Goal: Task Accomplishment & Management: Use online tool/utility

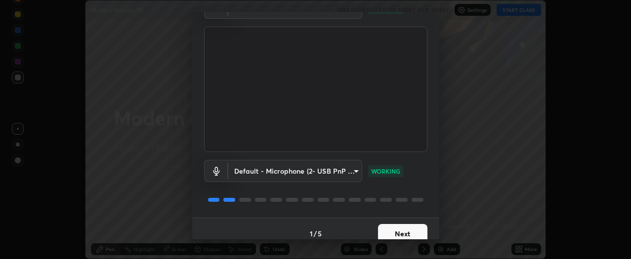
scroll to position [65, 0]
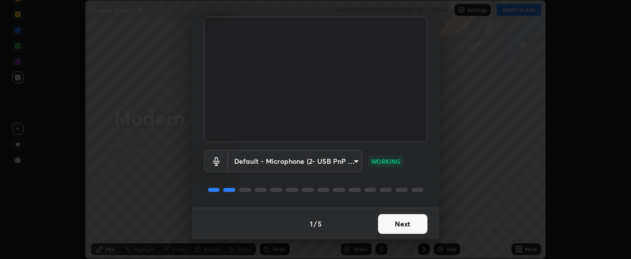
click at [408, 223] on button "Next" at bounding box center [402, 224] width 49 height 20
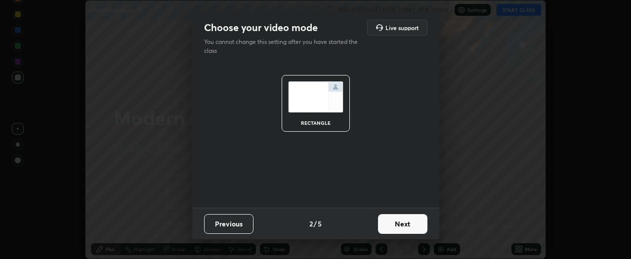
click at [410, 227] on button "Next" at bounding box center [402, 224] width 49 height 20
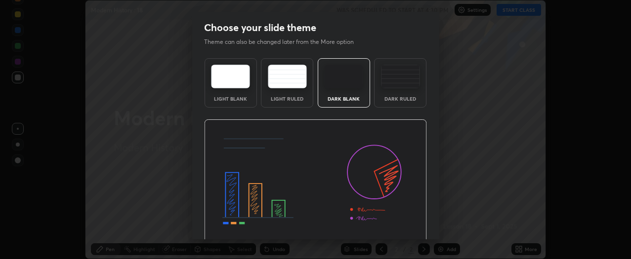
click at [412, 227] on img at bounding box center [315, 182] width 223 height 125
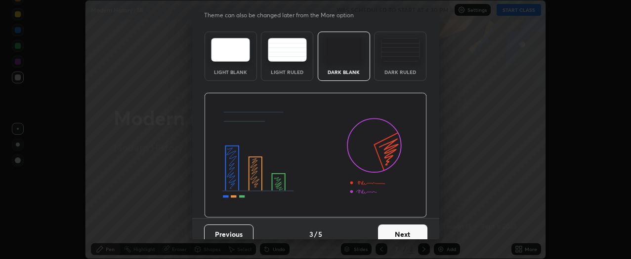
scroll to position [20, 0]
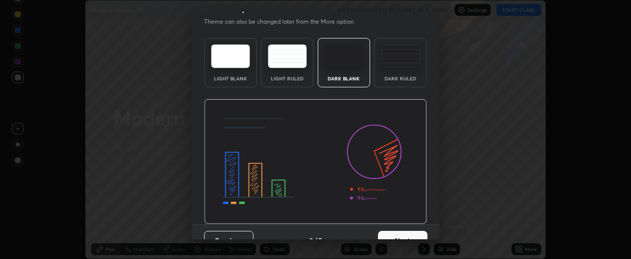
click at [402, 231] on button "Next" at bounding box center [402, 241] width 49 height 20
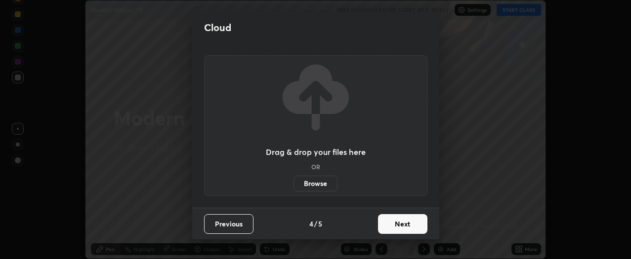
click at [402, 232] on button "Next" at bounding box center [402, 224] width 49 height 20
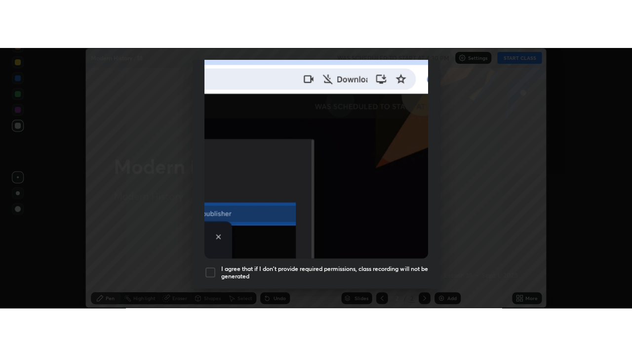
scroll to position [266, 0]
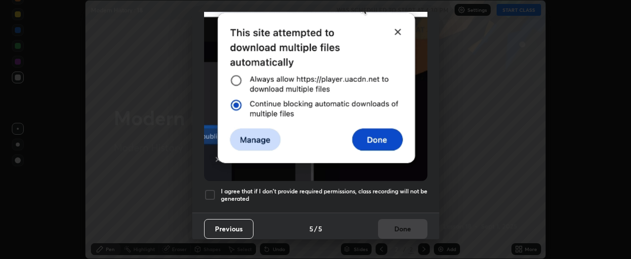
click at [208, 192] on div at bounding box center [210, 195] width 12 height 12
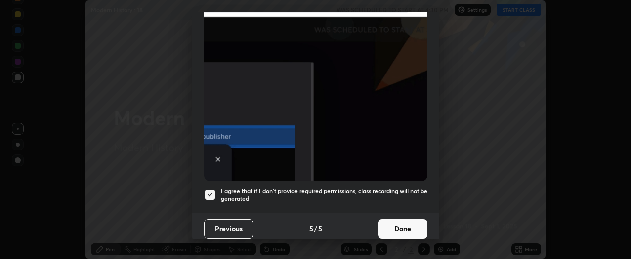
click at [414, 223] on button "Done" at bounding box center [402, 229] width 49 height 20
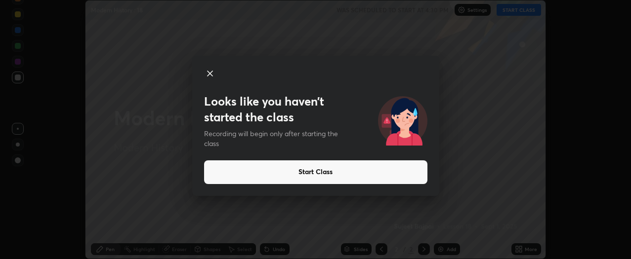
click at [356, 172] on button "Start Class" at bounding box center [315, 173] width 223 height 24
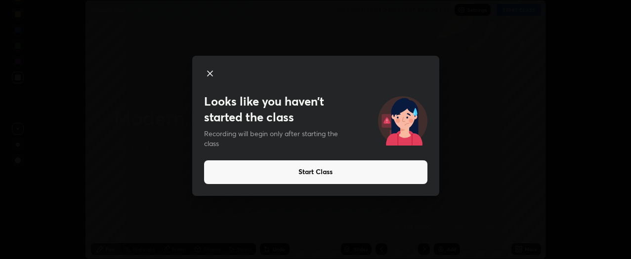
click at [349, 174] on button "Start Class" at bounding box center [315, 173] width 223 height 24
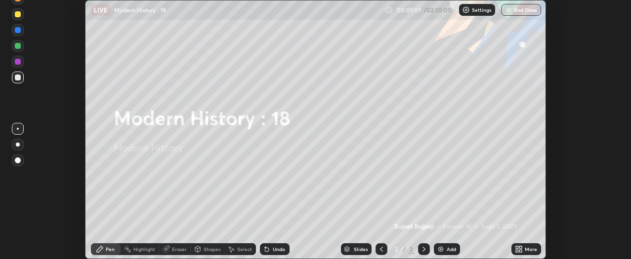
click at [524, 250] on div "More" at bounding box center [526, 250] width 30 height 12
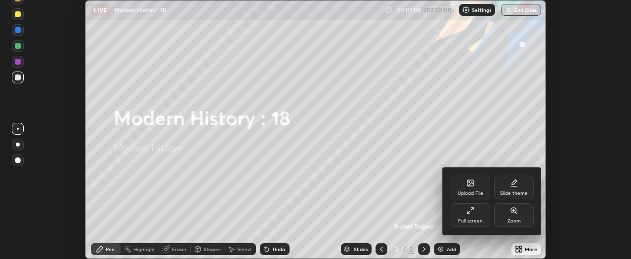
click at [478, 212] on div "Full screen" at bounding box center [470, 216] width 40 height 24
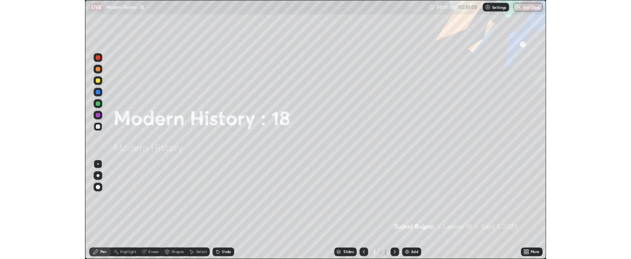
scroll to position [356, 632]
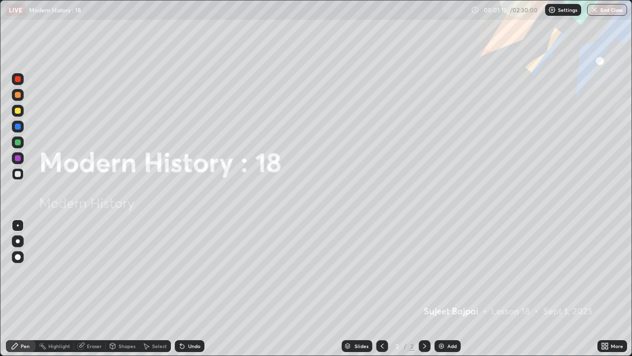
click at [607, 259] on icon at bounding box center [607, 344] width 2 height 2
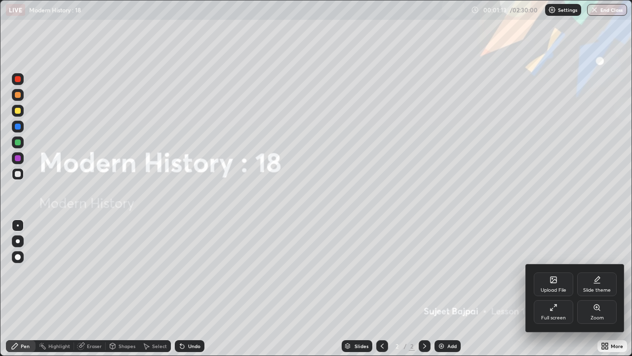
click at [558, 259] on div "Upload File" at bounding box center [554, 284] width 40 height 24
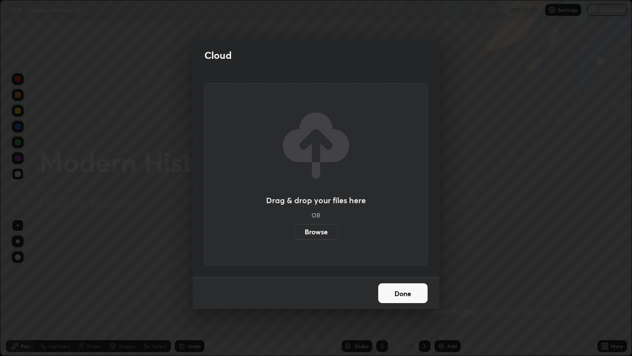
click at [327, 231] on label "Browse" at bounding box center [316, 232] width 44 height 16
click at [294, 231] on input "Browse" at bounding box center [294, 232] width 0 height 16
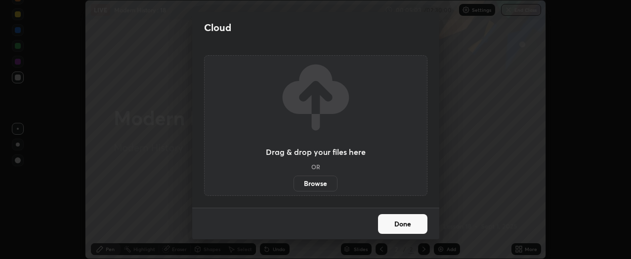
click at [418, 228] on button "Done" at bounding box center [402, 224] width 49 height 20
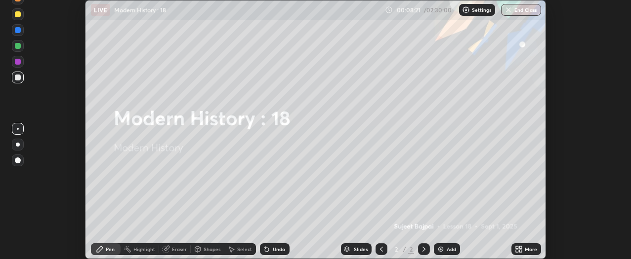
click at [517, 250] on icon at bounding box center [517, 251] width 2 height 2
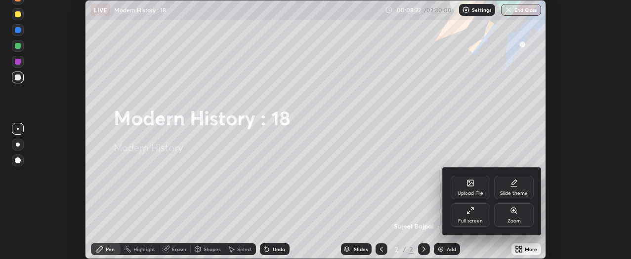
click at [471, 191] on div "Upload File" at bounding box center [470, 193] width 26 height 5
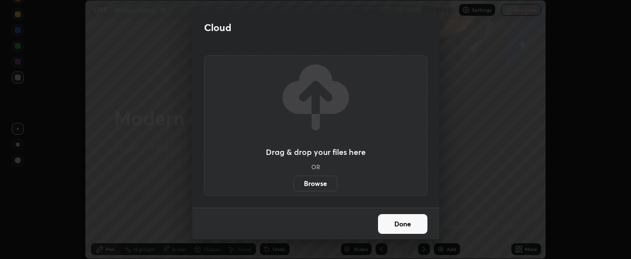
click at [325, 185] on label "Browse" at bounding box center [315, 184] width 44 height 16
click at [293, 185] on input "Browse" at bounding box center [293, 184] width 0 height 16
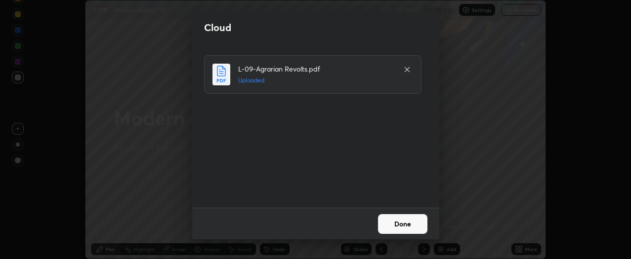
click at [393, 223] on button "Done" at bounding box center [402, 224] width 49 height 20
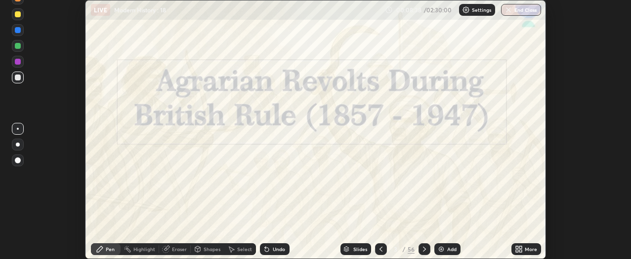
click at [520, 251] on icon at bounding box center [520, 251] width 2 height 2
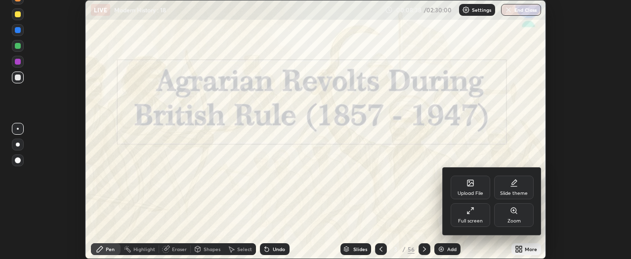
click at [469, 213] on icon at bounding box center [470, 211] width 8 height 8
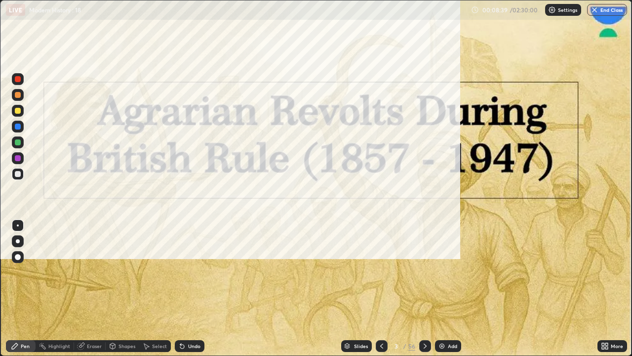
scroll to position [356, 632]
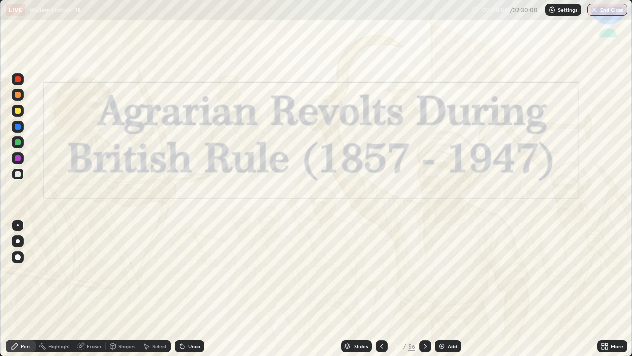
click at [382, 259] on icon at bounding box center [382, 346] width 8 height 8
click at [380, 259] on icon at bounding box center [382, 346] width 8 height 8
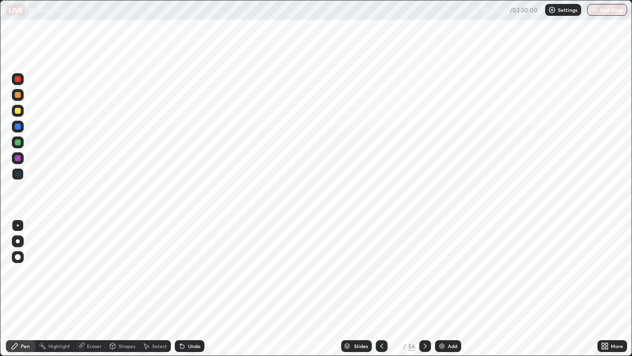
click at [380, 259] on icon at bounding box center [382, 346] width 8 height 8
click at [424, 259] on icon at bounding box center [425, 346] width 8 height 8
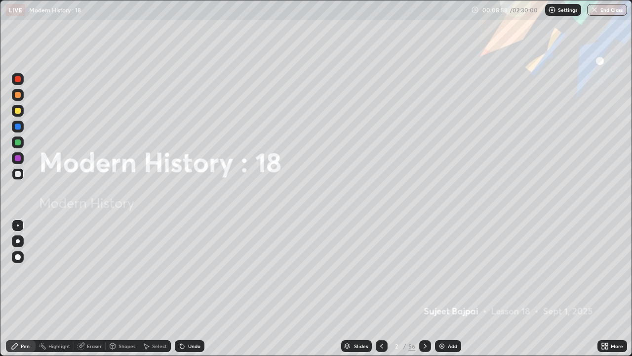
click at [424, 259] on icon at bounding box center [425, 346] width 8 height 8
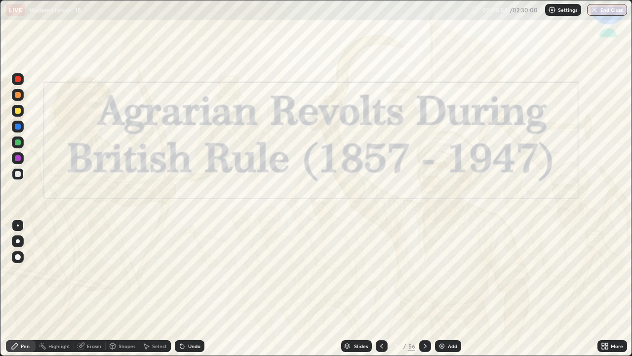
click at [425, 259] on icon at bounding box center [425, 346] width 8 height 8
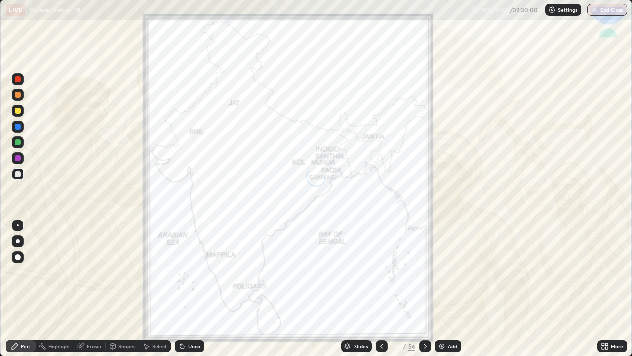
click at [428, 259] on icon at bounding box center [425, 346] width 8 height 8
click at [22, 160] on div at bounding box center [18, 158] width 12 height 12
click at [425, 259] on icon at bounding box center [425, 345] width 3 height 5
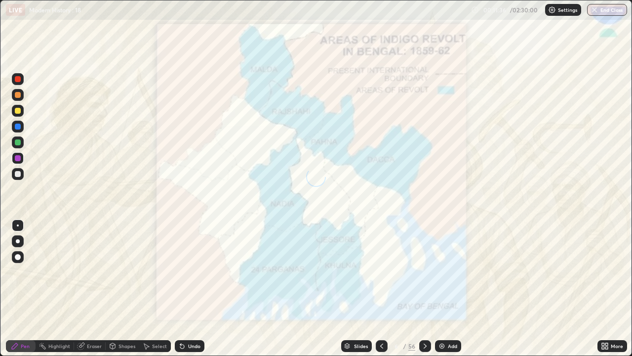
click at [357, 259] on div "Slides" at bounding box center [361, 345] width 14 height 5
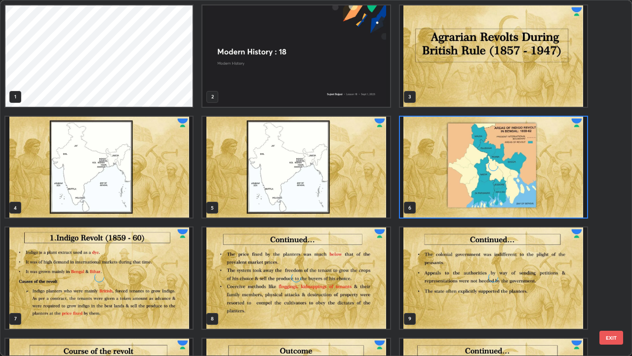
scroll to position [352, 626]
click at [530, 171] on img "grid" at bounding box center [493, 167] width 187 height 101
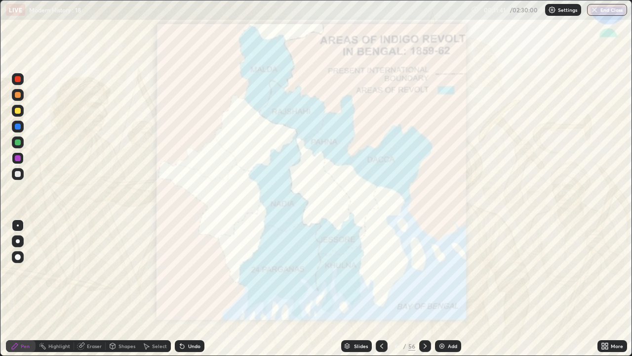
click at [531, 169] on img "grid" at bounding box center [493, 167] width 187 height 101
click at [424, 259] on icon at bounding box center [425, 346] width 8 height 8
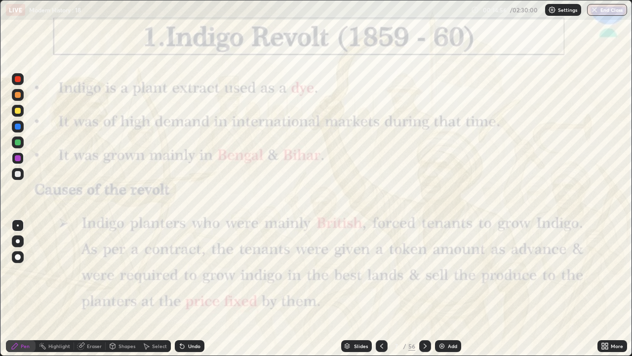
click at [446, 259] on div "Add" at bounding box center [448, 346] width 26 height 12
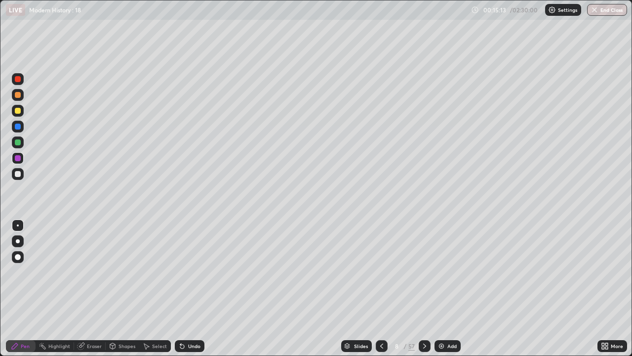
click at [195, 259] on div "Undo" at bounding box center [190, 346] width 30 height 12
click at [423, 259] on div at bounding box center [425, 346] width 12 height 12
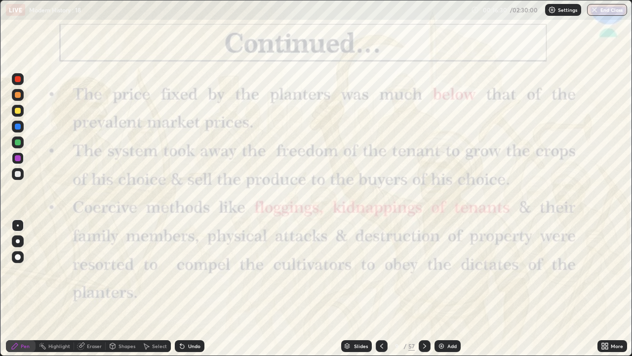
click at [383, 259] on icon at bounding box center [382, 346] width 8 height 8
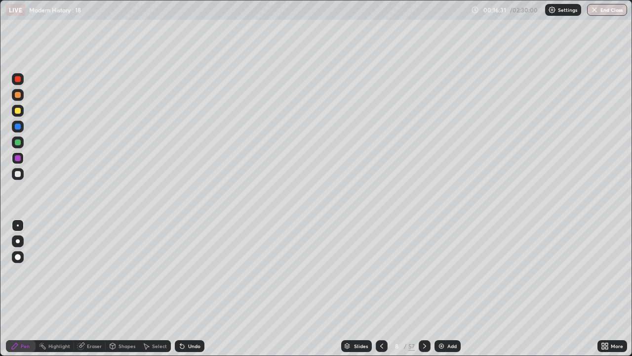
click at [446, 259] on div "Add" at bounding box center [448, 346] width 26 height 12
click at [380, 259] on icon at bounding box center [381, 345] width 3 height 5
click at [381, 259] on icon at bounding box center [381, 346] width 8 height 8
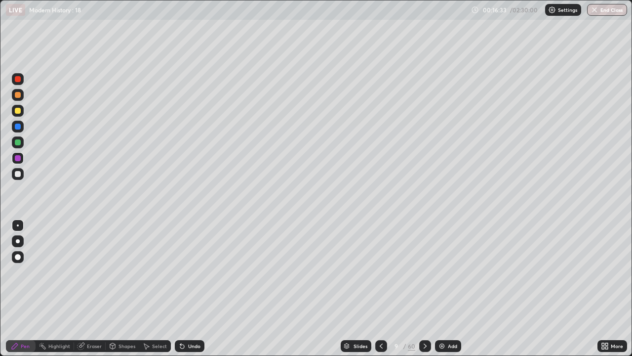
click at [380, 259] on icon at bounding box center [381, 346] width 8 height 8
click at [423, 259] on icon at bounding box center [425, 346] width 8 height 8
click at [196, 259] on div "Undo" at bounding box center [194, 345] width 12 height 5
click at [380, 259] on icon at bounding box center [381, 346] width 8 height 8
click at [188, 259] on div "Undo" at bounding box center [194, 345] width 12 height 5
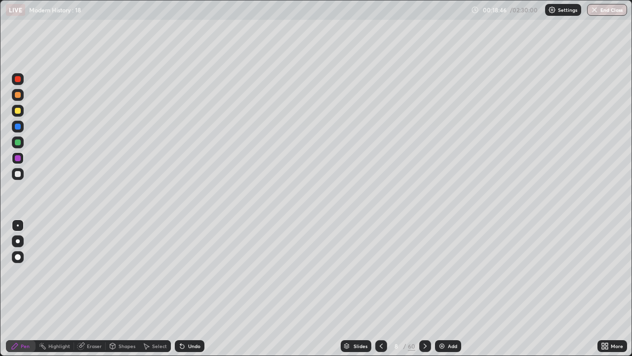
click at [422, 259] on icon at bounding box center [425, 346] width 8 height 8
click at [380, 259] on icon at bounding box center [381, 346] width 8 height 8
click at [379, 259] on icon at bounding box center [381, 346] width 8 height 8
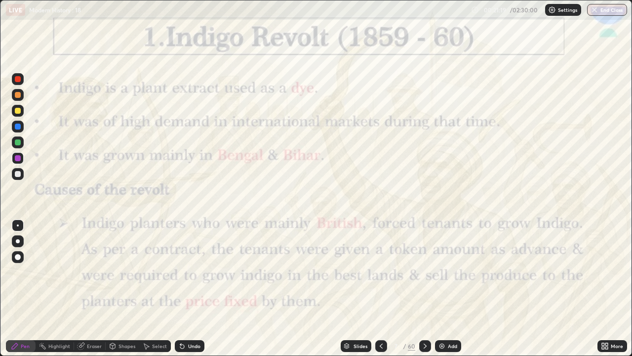
click at [424, 259] on icon at bounding box center [425, 346] width 8 height 8
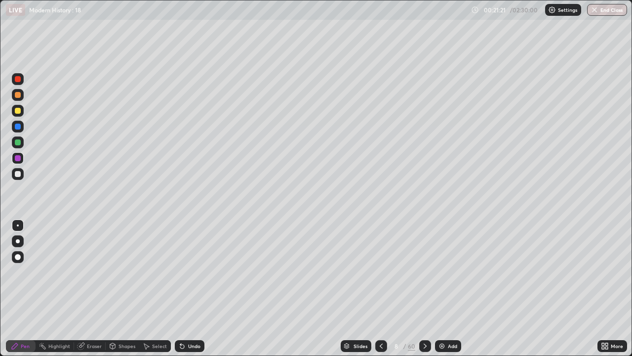
click at [428, 259] on icon at bounding box center [425, 346] width 8 height 8
click at [429, 259] on div at bounding box center [425, 346] width 12 height 12
click at [424, 259] on icon at bounding box center [425, 346] width 8 height 8
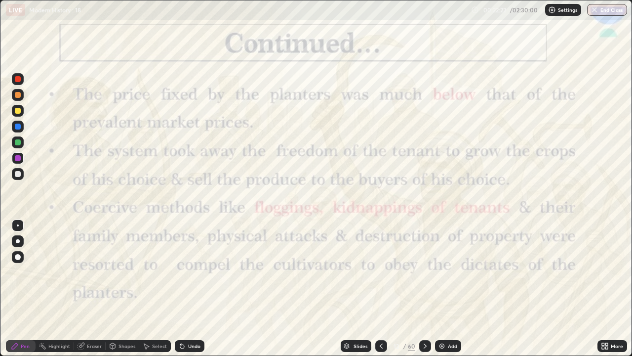
click at [424, 259] on icon at bounding box center [425, 346] width 8 height 8
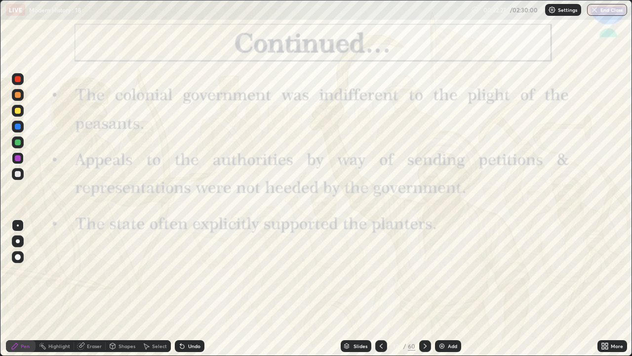
click at [428, 259] on icon at bounding box center [425, 346] width 8 height 8
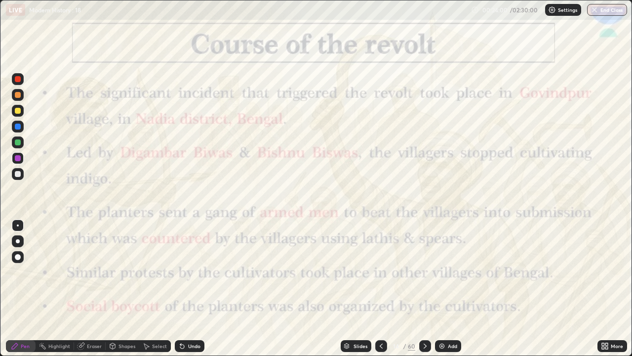
click at [440, 259] on img at bounding box center [442, 346] width 8 height 8
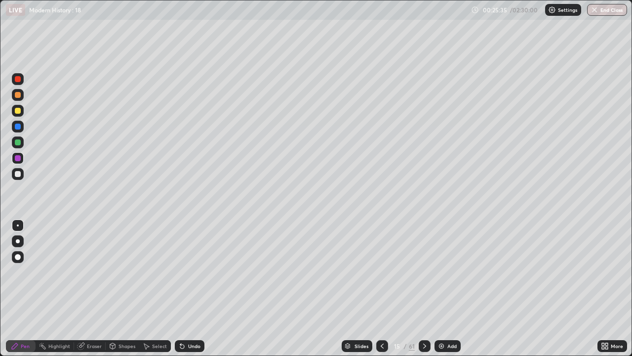
click at [428, 259] on div at bounding box center [425, 346] width 12 height 12
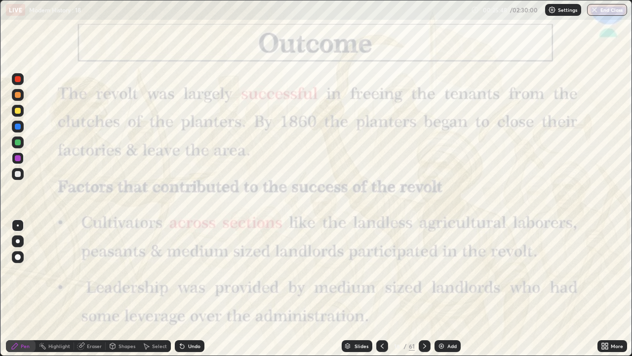
click at [424, 259] on icon at bounding box center [425, 346] width 8 height 8
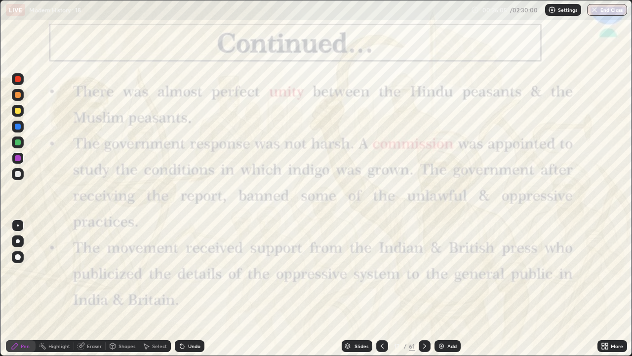
click at [192, 259] on div "Undo" at bounding box center [190, 346] width 30 height 12
click at [190, 259] on div "Undo" at bounding box center [190, 346] width 30 height 12
click at [424, 259] on icon at bounding box center [425, 346] width 8 height 8
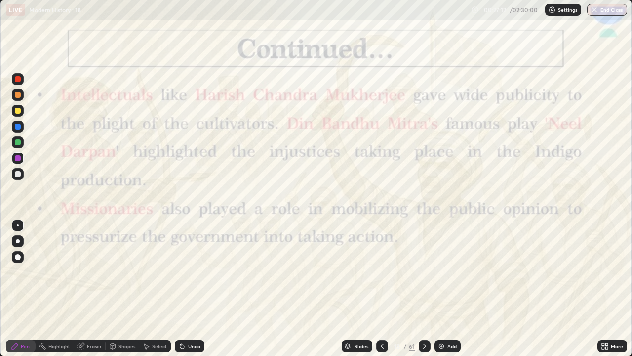
click at [424, 259] on icon at bounding box center [425, 346] width 8 height 8
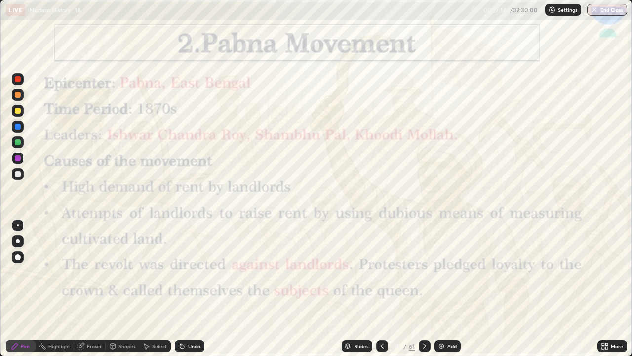
click at [384, 259] on icon at bounding box center [382, 346] width 8 height 8
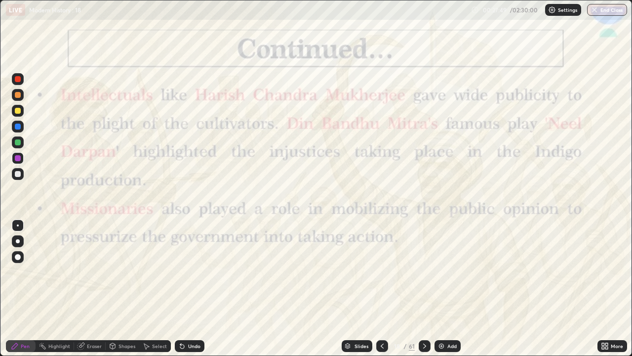
click at [196, 259] on div "Undo" at bounding box center [190, 346] width 30 height 12
click at [198, 259] on div "Undo" at bounding box center [190, 346] width 30 height 12
click at [424, 259] on icon at bounding box center [425, 346] width 8 height 8
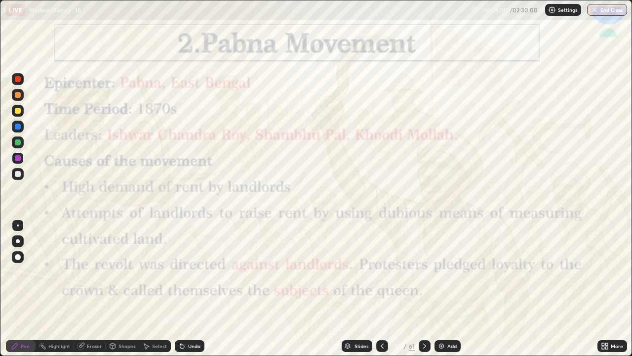
click at [450, 259] on div "Add" at bounding box center [452, 345] width 9 height 5
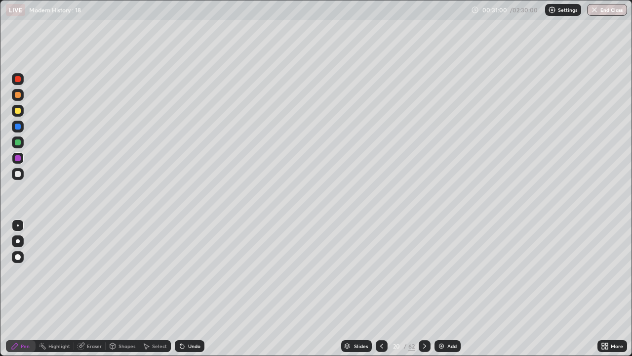
click at [424, 259] on icon at bounding box center [424, 345] width 3 height 5
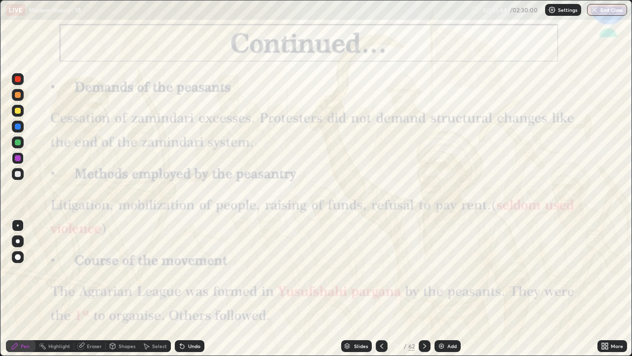
click at [429, 259] on div at bounding box center [425, 346] width 12 height 12
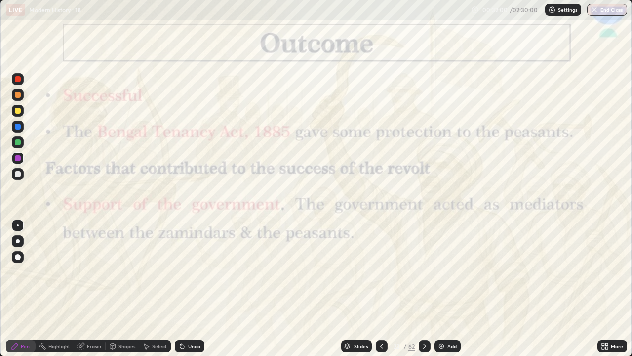
click at [425, 259] on icon at bounding box center [425, 346] width 8 height 8
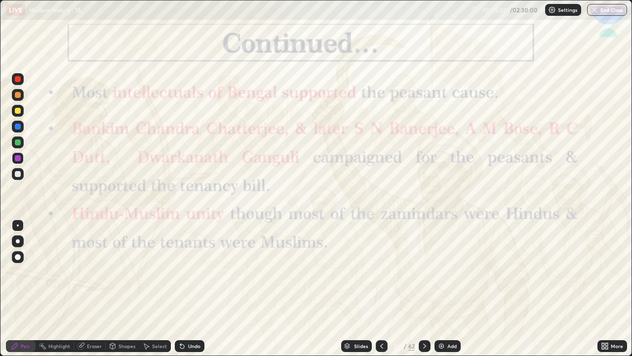
click at [428, 259] on div at bounding box center [425, 346] width 12 height 12
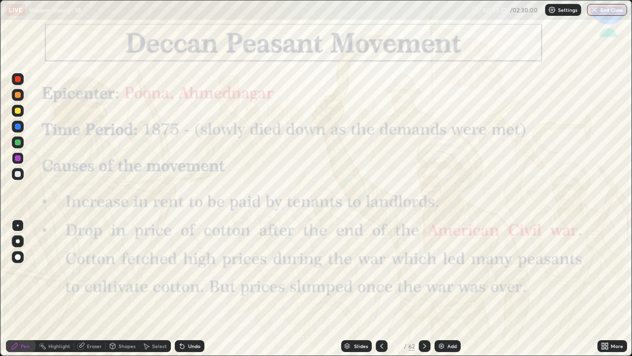
click at [422, 259] on icon at bounding box center [425, 346] width 8 height 8
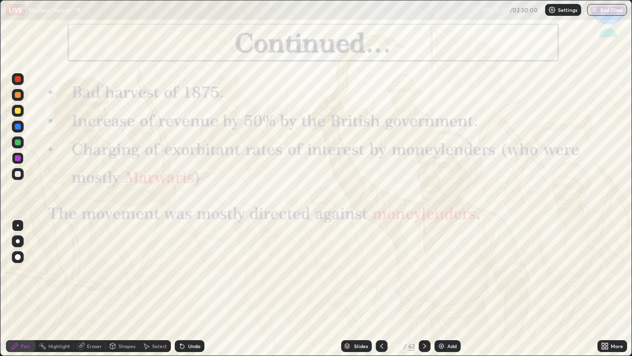
click at [428, 259] on icon at bounding box center [425, 346] width 8 height 8
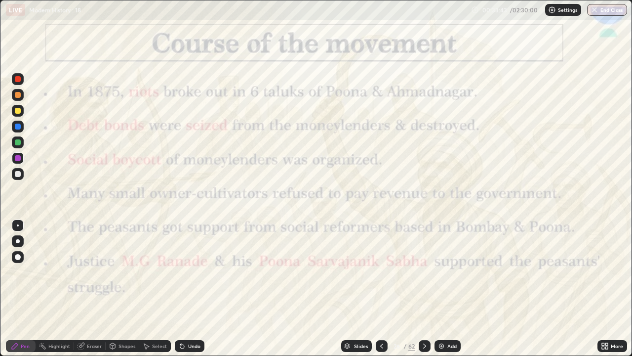
click at [424, 259] on icon at bounding box center [425, 346] width 8 height 8
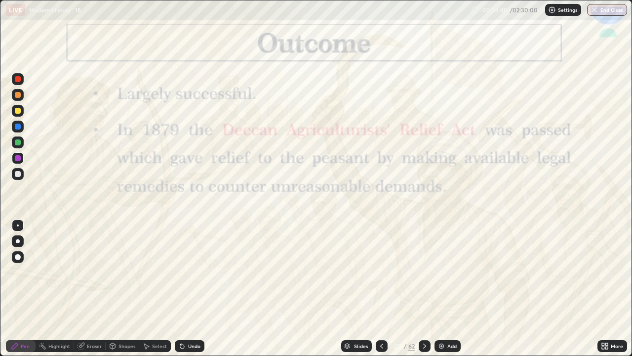
click at [424, 259] on icon at bounding box center [425, 346] width 8 height 8
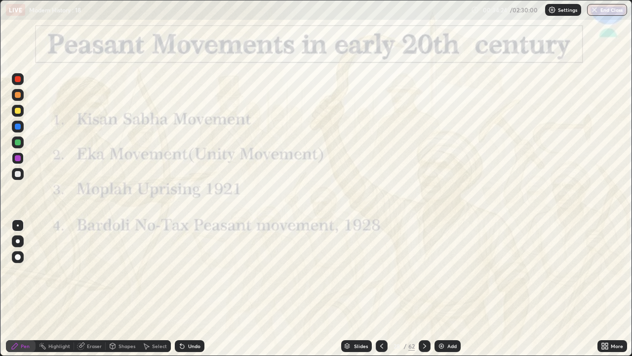
click at [430, 259] on div at bounding box center [425, 346] width 12 height 12
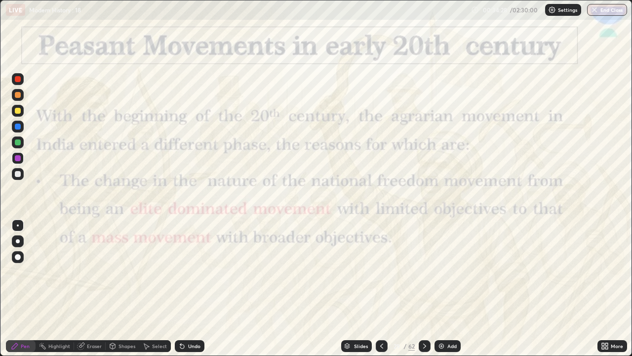
click at [381, 259] on icon at bounding box center [382, 346] width 8 height 8
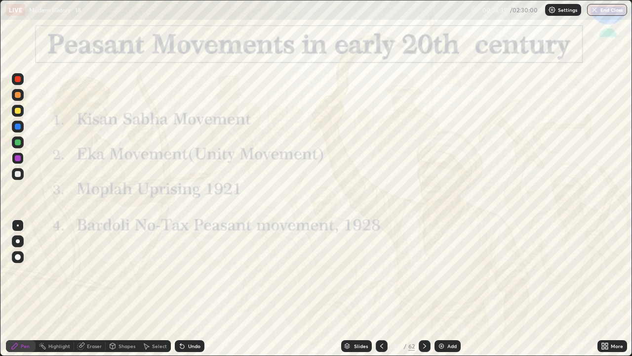
click at [428, 259] on div at bounding box center [425, 346] width 12 height 12
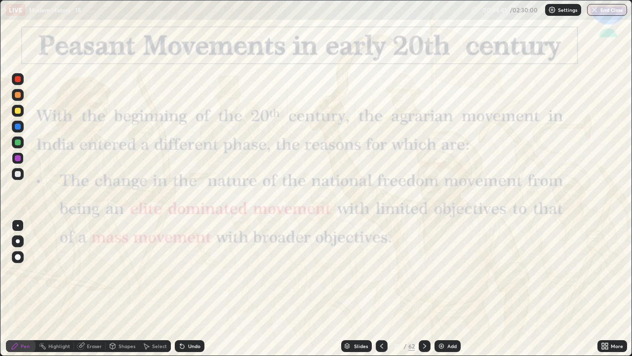
click at [381, 259] on icon at bounding box center [382, 346] width 8 height 8
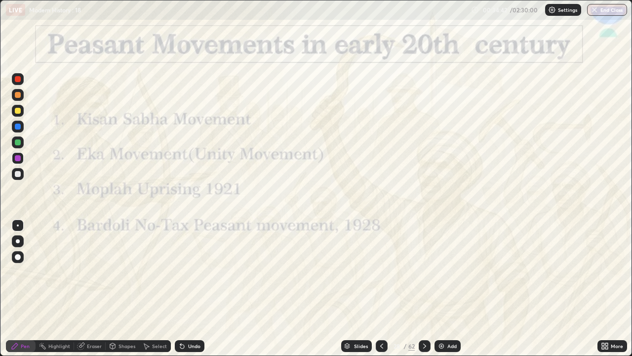
click at [449, 259] on div "Add" at bounding box center [448, 346] width 26 height 12
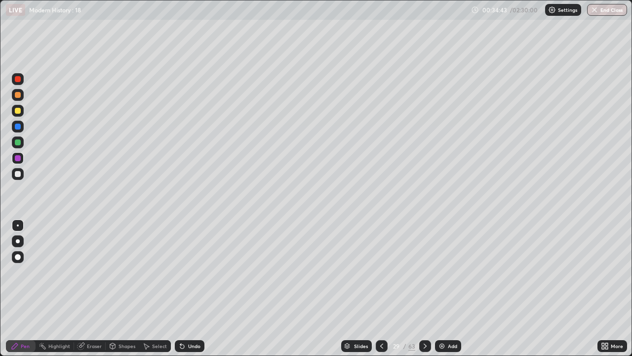
click at [448, 259] on div "Add" at bounding box center [452, 345] width 9 height 5
click at [449, 259] on div "Add" at bounding box center [452, 345] width 9 height 5
click at [448, 259] on div "Add" at bounding box center [452, 345] width 9 height 5
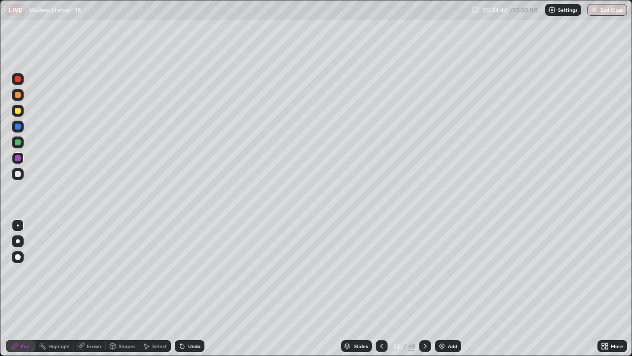
click at [381, 259] on icon at bounding box center [382, 346] width 8 height 8
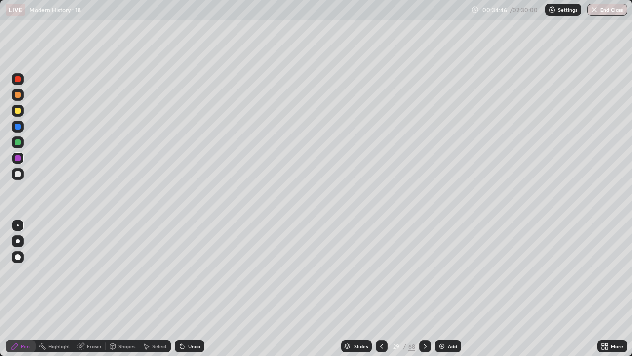
click at [382, 259] on icon at bounding box center [382, 346] width 8 height 8
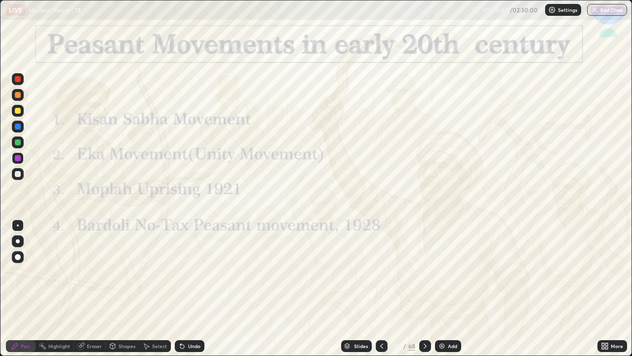
click at [425, 259] on icon at bounding box center [425, 345] width 3 height 5
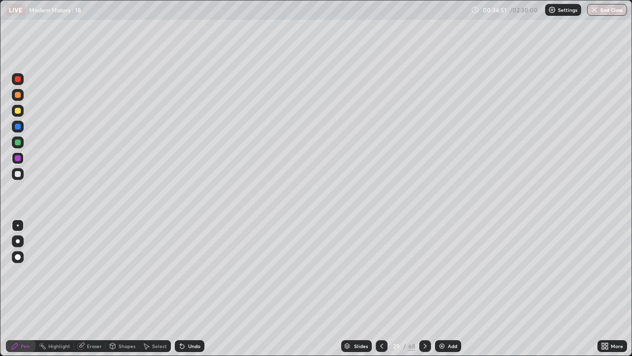
click at [18, 174] on div at bounding box center [18, 174] width 6 height 6
click at [186, 259] on div "Undo" at bounding box center [190, 346] width 30 height 12
click at [424, 259] on icon at bounding box center [425, 346] width 8 height 8
click at [381, 259] on icon at bounding box center [382, 346] width 8 height 8
click at [429, 259] on div at bounding box center [425, 346] width 12 height 12
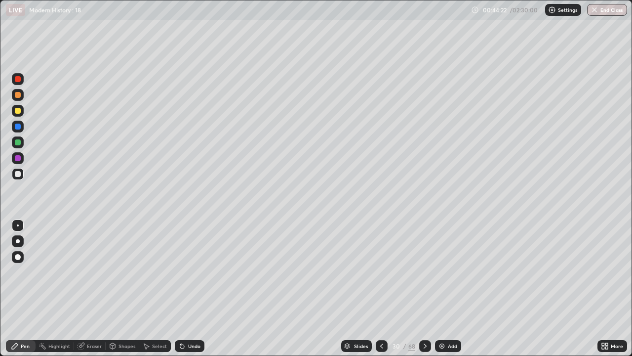
click at [424, 259] on icon at bounding box center [425, 346] width 8 height 8
click at [422, 259] on icon at bounding box center [425, 346] width 8 height 8
click at [380, 259] on icon at bounding box center [381, 345] width 3 height 5
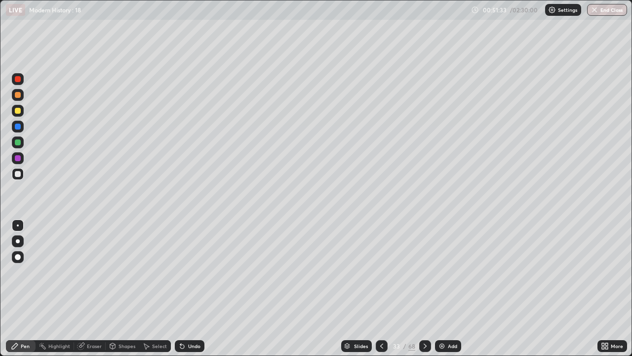
click at [380, 259] on icon at bounding box center [381, 345] width 3 height 5
click at [380, 259] on icon at bounding box center [382, 346] width 8 height 8
click at [420, 259] on div at bounding box center [425, 346] width 12 height 12
click at [198, 259] on div "Undo" at bounding box center [194, 345] width 12 height 5
click at [428, 259] on div at bounding box center [425, 346] width 12 height 12
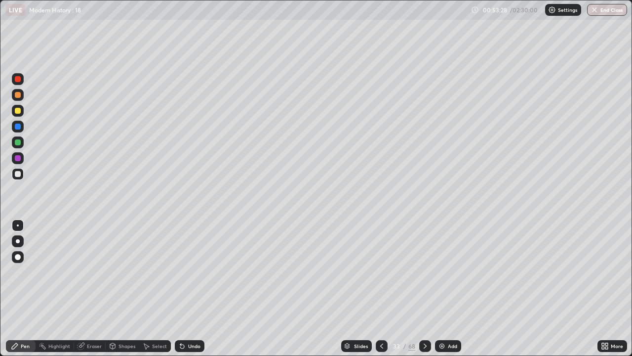
click at [385, 259] on div at bounding box center [382, 346] width 12 height 12
click at [424, 259] on icon at bounding box center [425, 346] width 8 height 8
click at [381, 259] on icon at bounding box center [382, 346] width 8 height 8
click at [361, 259] on div "Slides" at bounding box center [361, 345] width 14 height 5
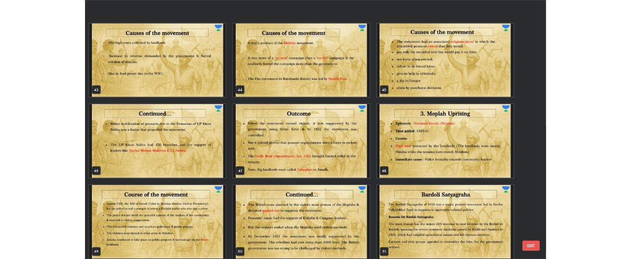
scroll to position [1593, 0]
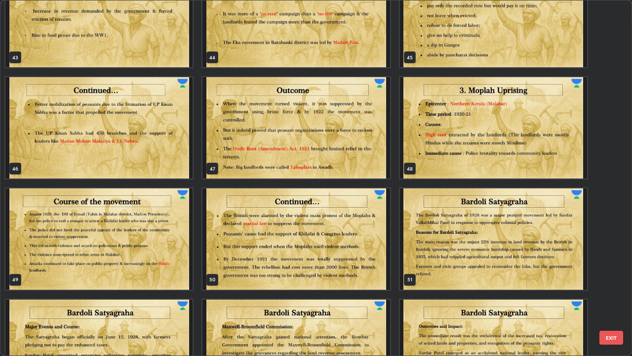
click at [545, 143] on img "grid" at bounding box center [493, 127] width 187 height 101
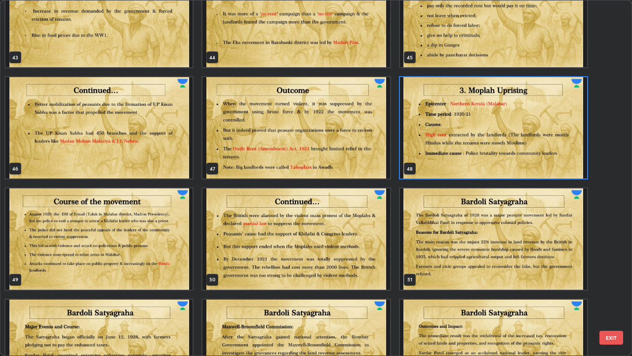
click at [543, 141] on img "grid" at bounding box center [493, 127] width 187 height 101
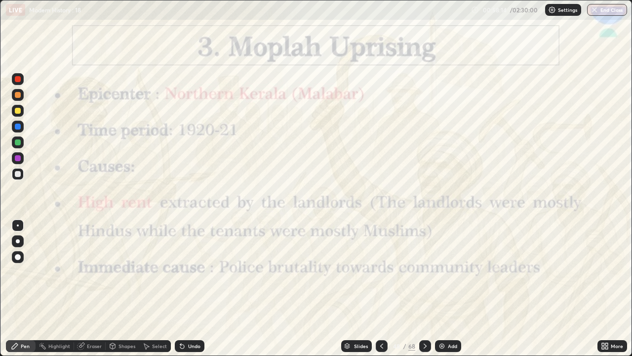
click at [450, 259] on div "Add" at bounding box center [452, 345] width 9 height 5
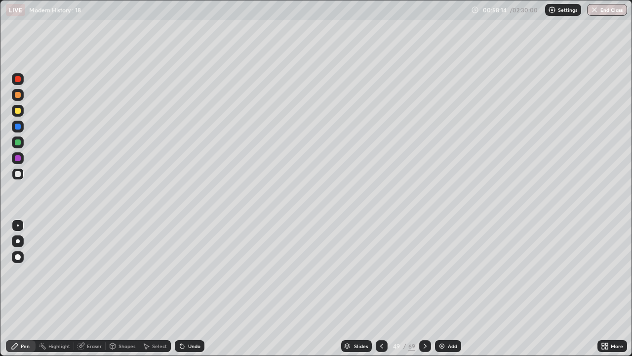
click at [449, 259] on div "Add" at bounding box center [452, 345] width 9 height 5
click at [450, 259] on div "Add" at bounding box center [448, 346] width 26 height 12
click at [381, 259] on icon at bounding box center [382, 346] width 8 height 8
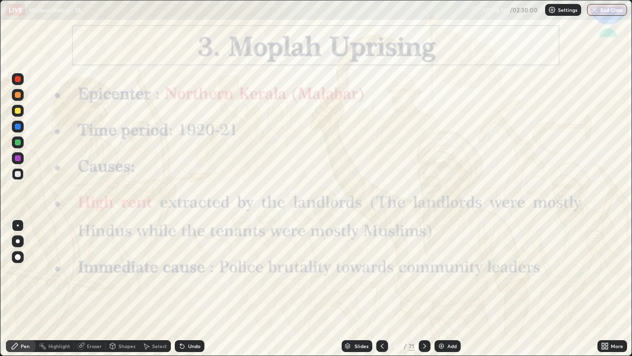
click at [424, 259] on icon at bounding box center [425, 346] width 8 height 8
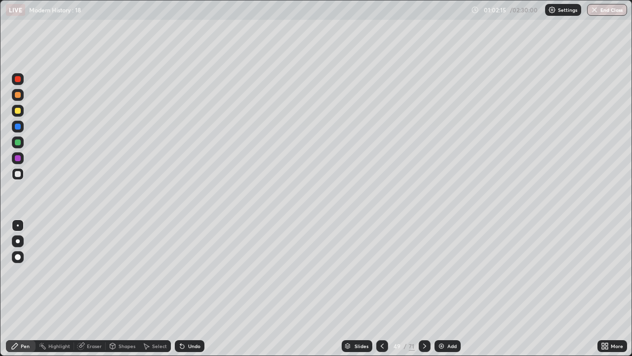
click at [380, 259] on icon at bounding box center [382, 346] width 8 height 8
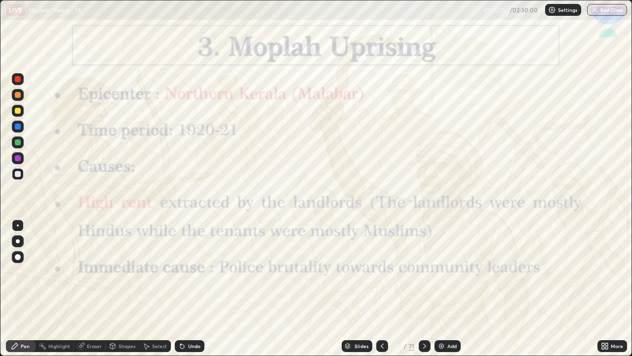
click at [423, 259] on icon at bounding box center [425, 346] width 8 height 8
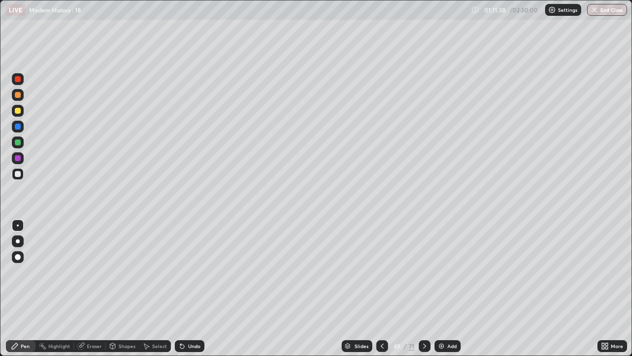
click at [427, 259] on icon at bounding box center [425, 346] width 8 height 8
click at [428, 259] on icon at bounding box center [425, 346] width 8 height 8
click at [424, 259] on icon at bounding box center [425, 346] width 8 height 8
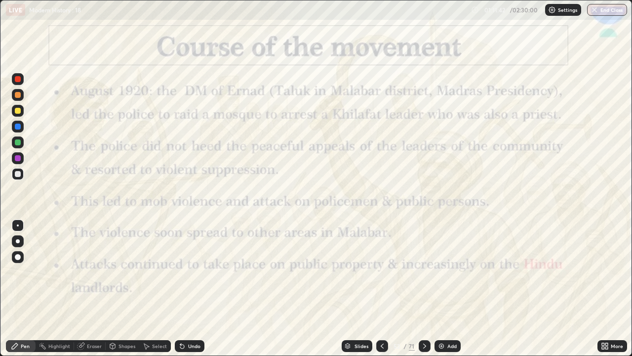
click at [424, 259] on icon at bounding box center [425, 346] width 8 height 8
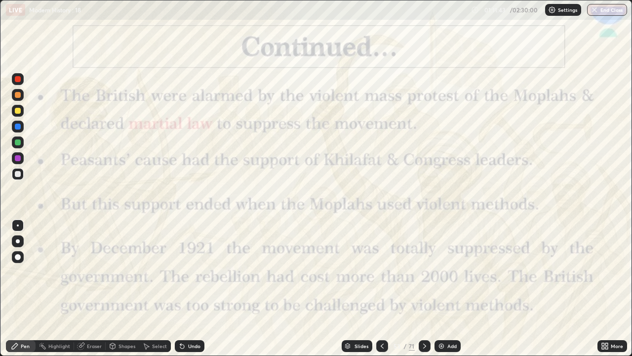
click at [425, 259] on div at bounding box center [425, 346] width 12 height 12
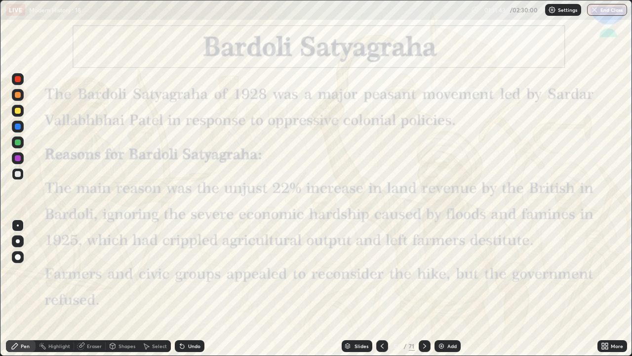
click at [424, 259] on div at bounding box center [425, 346] width 12 height 12
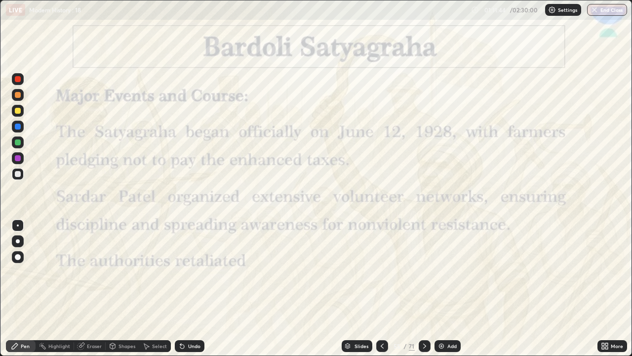
click at [425, 259] on icon at bounding box center [425, 346] width 8 height 8
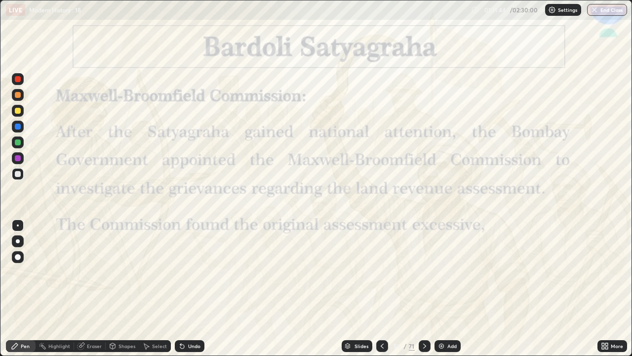
click at [425, 259] on icon at bounding box center [424, 345] width 3 height 5
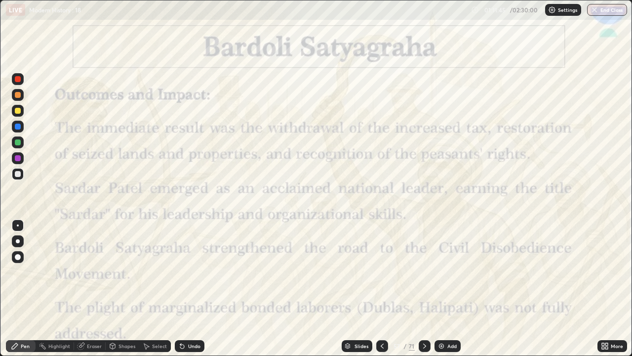
click at [423, 259] on icon at bounding box center [424, 345] width 3 height 5
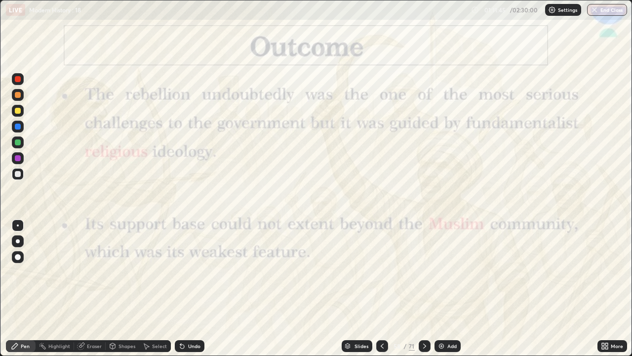
click at [424, 259] on icon at bounding box center [425, 346] width 8 height 8
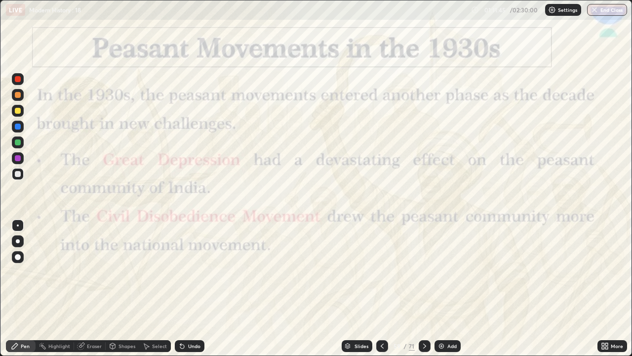
click at [424, 259] on icon at bounding box center [425, 346] width 8 height 8
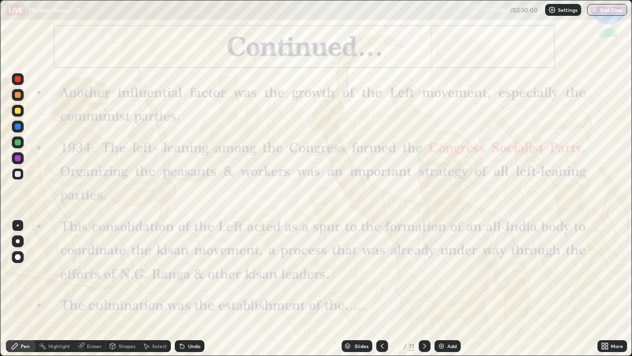
click at [424, 259] on icon at bounding box center [425, 346] width 8 height 8
click at [426, 259] on icon at bounding box center [425, 346] width 8 height 8
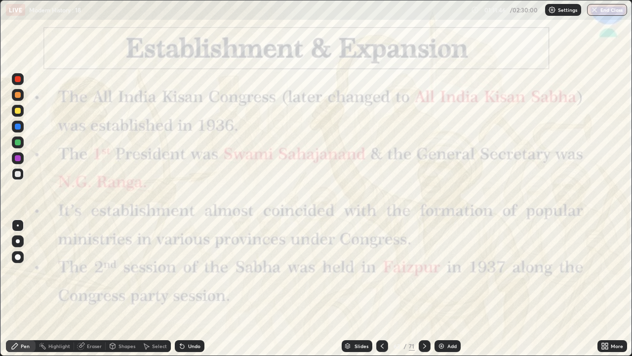
click at [425, 259] on div at bounding box center [425, 346] width 12 height 12
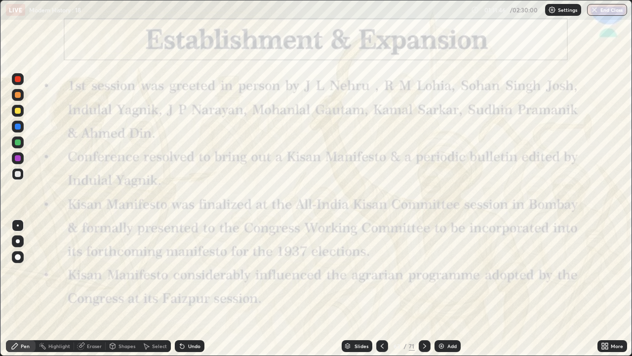
click at [424, 259] on div at bounding box center [425, 346] width 12 height 20
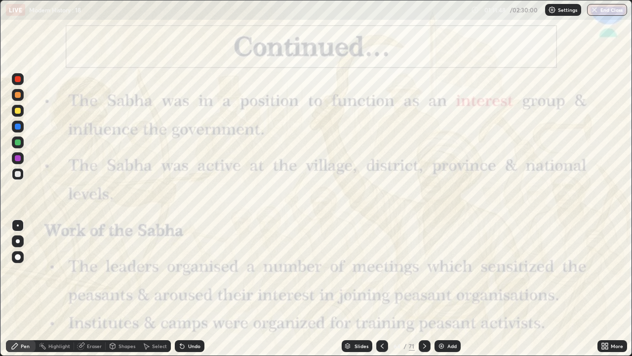
click at [428, 259] on icon at bounding box center [425, 346] width 8 height 8
click at [425, 259] on icon at bounding box center [425, 346] width 8 height 8
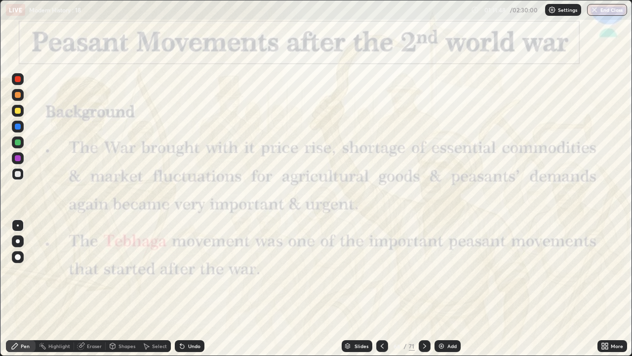
click at [424, 259] on div at bounding box center [425, 346] width 12 height 12
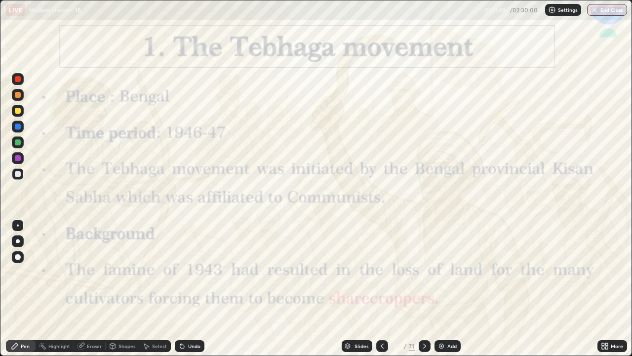
click at [424, 259] on div at bounding box center [425, 346] width 12 height 20
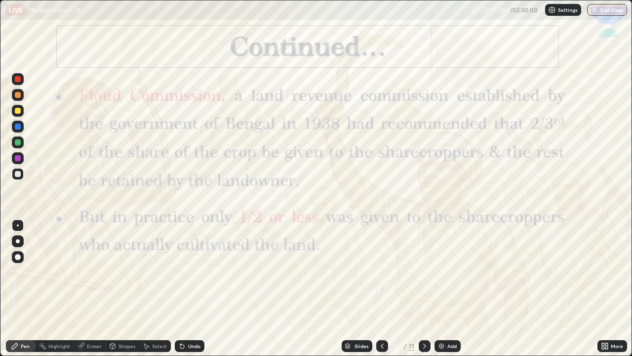
click at [425, 259] on div at bounding box center [425, 346] width 12 height 20
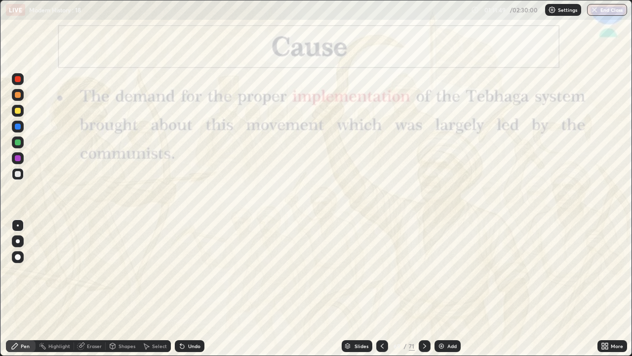
click at [425, 259] on div at bounding box center [425, 346] width 12 height 20
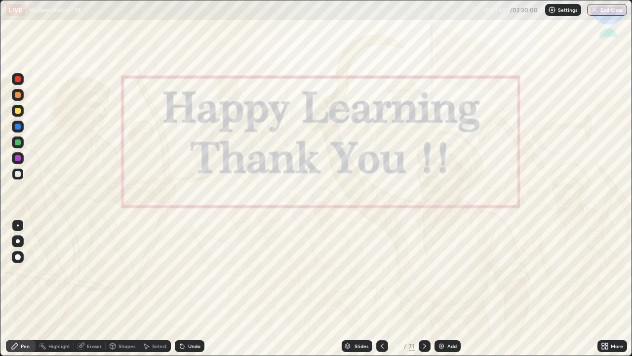
click at [425, 259] on div at bounding box center [425, 346] width 12 height 20
click at [448, 259] on div "Add" at bounding box center [452, 345] width 9 height 5
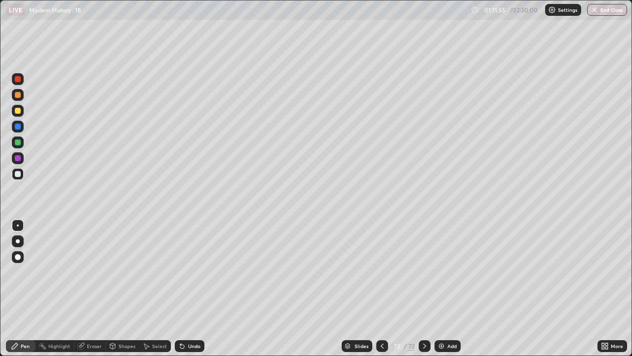
click at [612, 259] on div "More" at bounding box center [617, 345] width 12 height 5
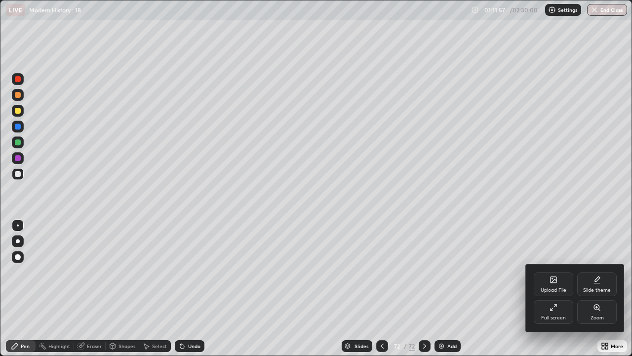
click at [558, 259] on div "Upload File" at bounding box center [554, 284] width 40 height 24
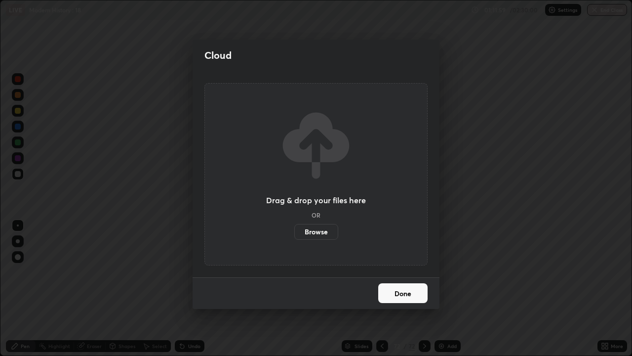
click at [330, 235] on label "Browse" at bounding box center [316, 232] width 44 height 16
click at [294, 235] on input "Browse" at bounding box center [294, 232] width 0 height 16
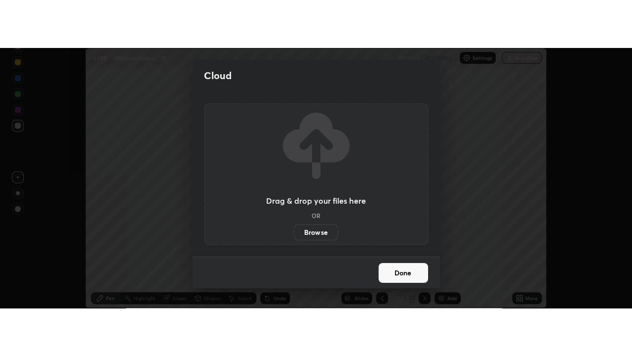
scroll to position [49136, 48764]
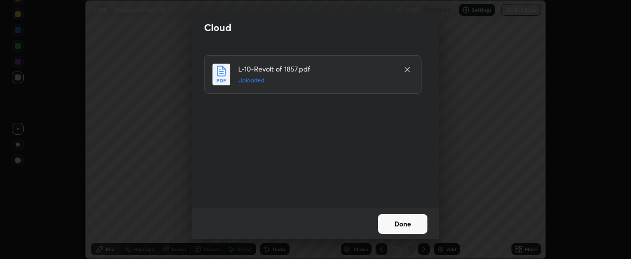
click at [388, 224] on button "Done" at bounding box center [402, 224] width 49 height 20
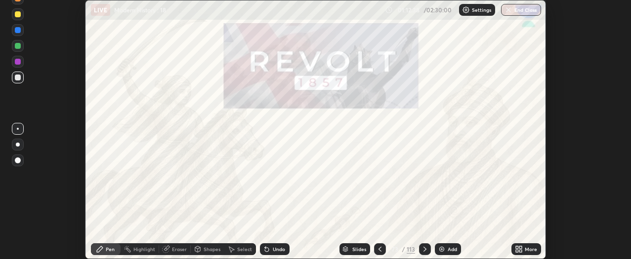
click at [527, 249] on div "More" at bounding box center [531, 249] width 12 height 5
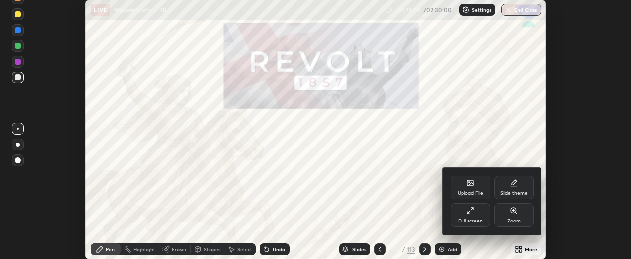
click at [475, 211] on div "Full screen" at bounding box center [470, 216] width 40 height 24
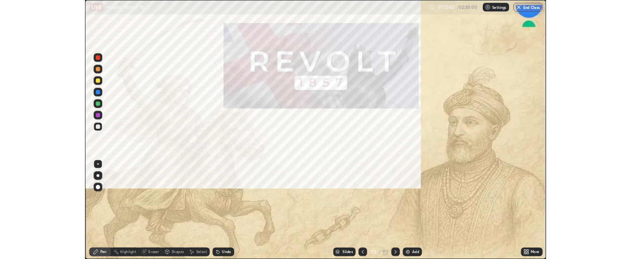
scroll to position [356, 632]
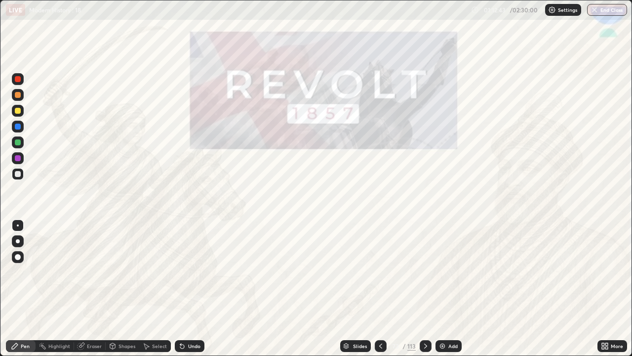
click at [425, 259] on icon at bounding box center [426, 346] width 8 height 8
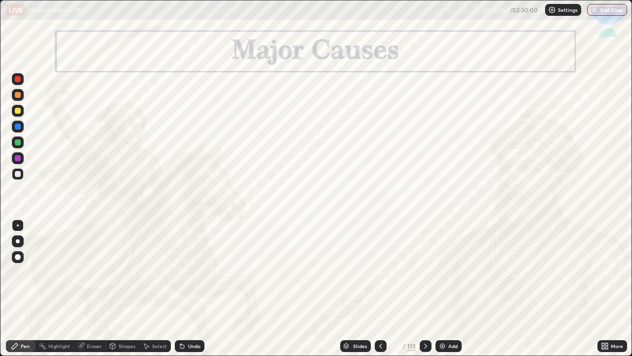
click at [425, 259] on icon at bounding box center [426, 346] width 8 height 8
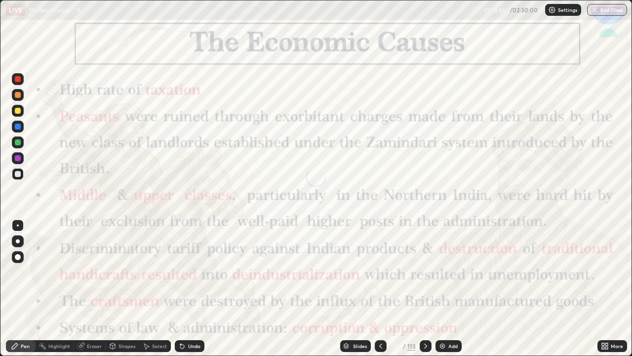
click at [381, 259] on icon at bounding box center [380, 345] width 3 height 5
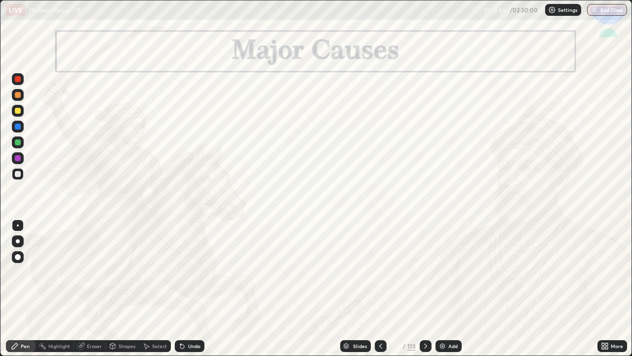
click at [380, 259] on icon at bounding box center [381, 346] width 8 height 8
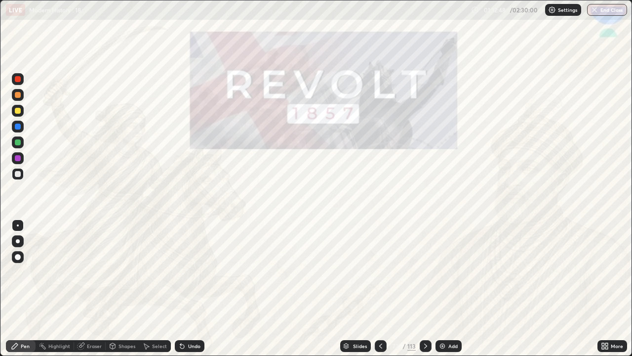
click at [380, 259] on icon at bounding box center [381, 346] width 8 height 8
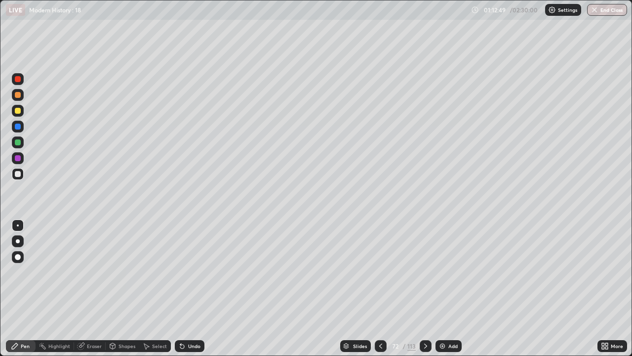
click at [425, 259] on icon at bounding box center [426, 346] width 8 height 8
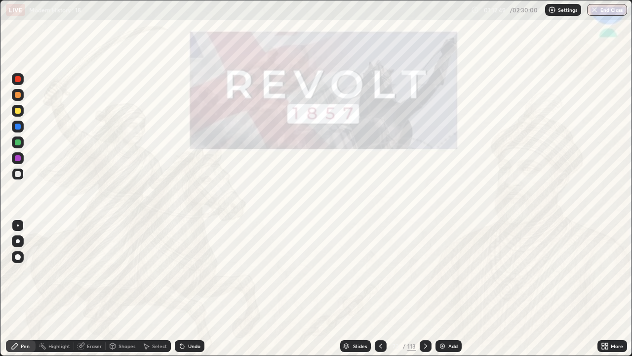
click at [449, 259] on div "Add" at bounding box center [453, 345] width 9 height 5
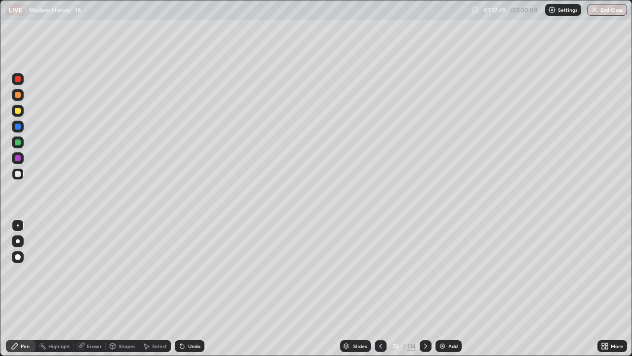
click at [449, 259] on div "Add" at bounding box center [453, 345] width 9 height 5
click at [448, 259] on div "Add" at bounding box center [449, 346] width 26 height 12
click at [449, 259] on div "Add" at bounding box center [453, 345] width 9 height 5
click at [380, 259] on icon at bounding box center [381, 346] width 8 height 8
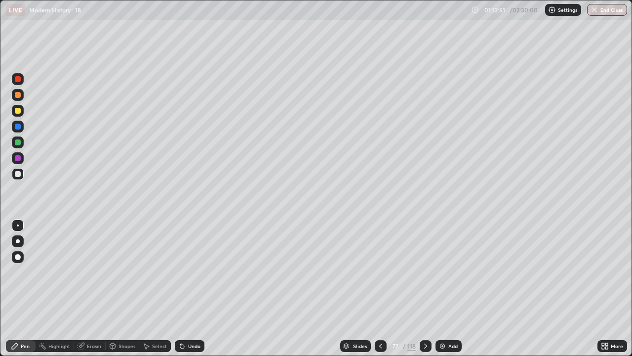
click at [381, 259] on icon at bounding box center [381, 346] width 8 height 8
click at [380, 259] on icon at bounding box center [381, 346] width 8 height 8
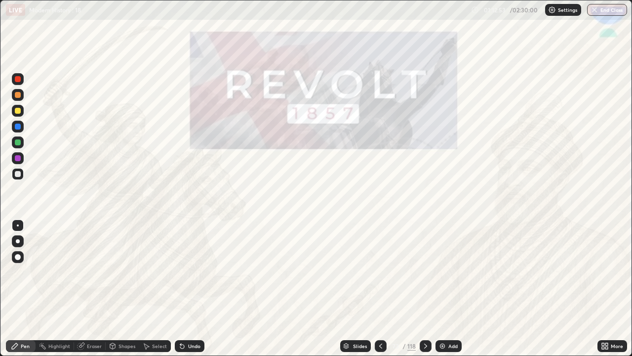
click at [425, 259] on icon at bounding box center [426, 346] width 8 height 8
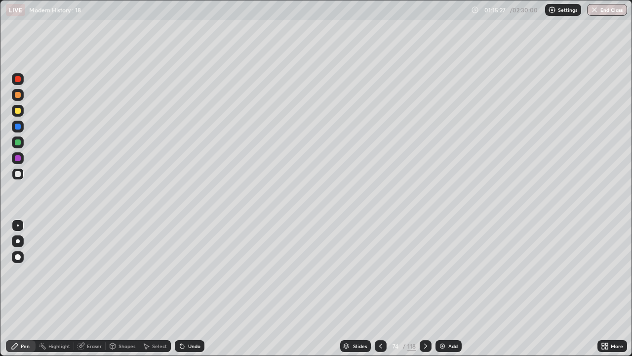
click at [23, 113] on div at bounding box center [18, 111] width 12 height 12
click at [23, 175] on div at bounding box center [18, 174] width 12 height 12
click at [194, 259] on div "Undo" at bounding box center [194, 345] width 12 height 5
click at [18, 111] on div at bounding box center [18, 111] width 6 height 6
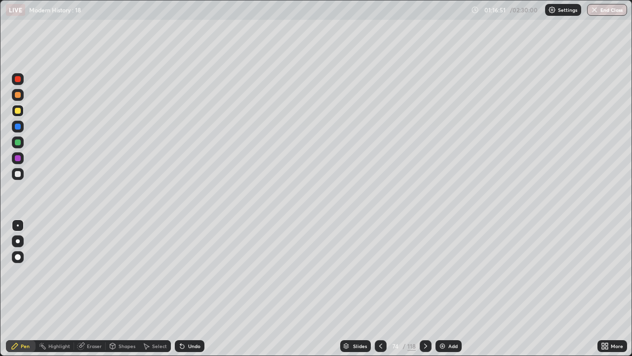
click at [22, 173] on div at bounding box center [18, 174] width 12 height 12
click at [20, 95] on div at bounding box center [18, 95] width 6 height 6
click at [422, 259] on icon at bounding box center [426, 346] width 8 height 8
click at [18, 174] on div at bounding box center [18, 174] width 6 height 6
click at [425, 259] on icon at bounding box center [426, 346] width 8 height 8
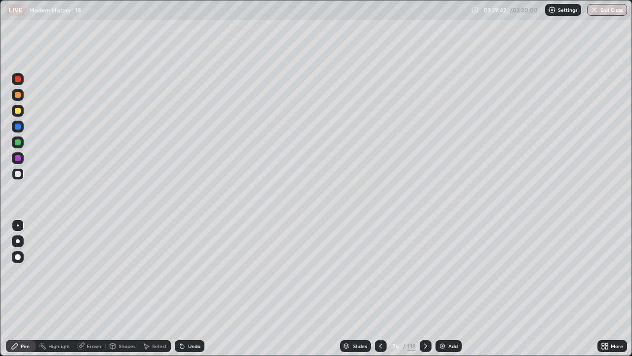
click at [186, 259] on div "Undo" at bounding box center [190, 346] width 30 height 12
click at [187, 259] on div "Undo" at bounding box center [190, 346] width 30 height 12
click at [183, 259] on icon at bounding box center [182, 346] width 8 height 8
click at [186, 259] on div "Undo" at bounding box center [190, 346] width 30 height 12
click at [189, 259] on div "Undo" at bounding box center [194, 345] width 12 height 5
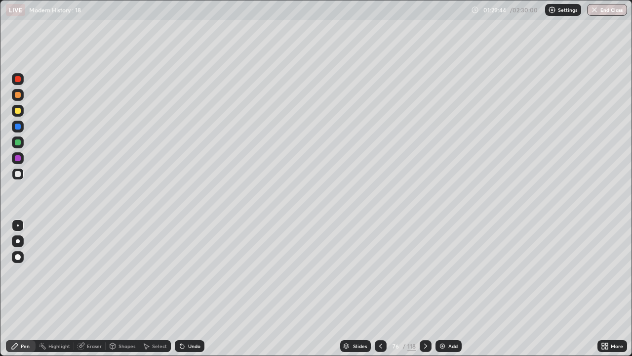
click at [190, 259] on div "Undo" at bounding box center [194, 345] width 12 height 5
click at [191, 259] on div "Undo" at bounding box center [194, 345] width 12 height 5
click at [190, 259] on div "Undo" at bounding box center [194, 345] width 12 height 5
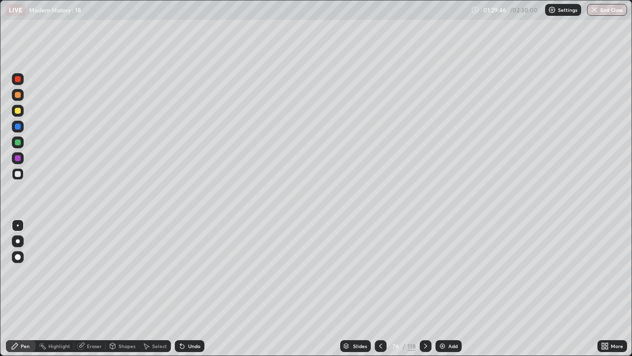
click at [184, 259] on icon at bounding box center [182, 346] width 8 height 8
click at [184, 259] on div "Undo" at bounding box center [190, 346] width 30 height 12
click at [425, 259] on icon at bounding box center [426, 346] width 8 height 8
click at [430, 259] on div at bounding box center [426, 346] width 12 height 12
click at [425, 259] on icon at bounding box center [426, 346] width 8 height 8
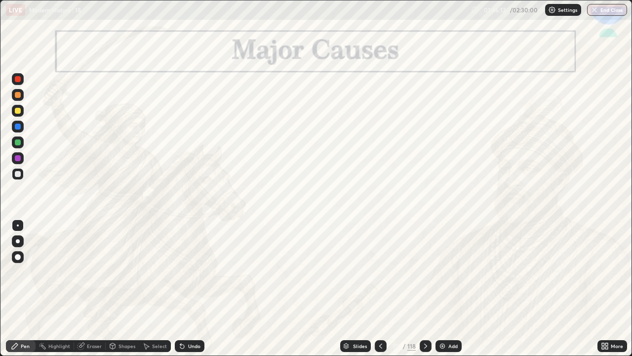
click at [380, 259] on icon at bounding box center [381, 346] width 8 height 8
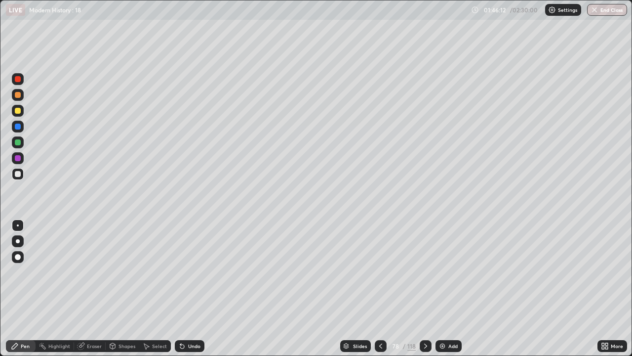
click at [440, 259] on img at bounding box center [443, 346] width 8 height 8
click at [444, 259] on img at bounding box center [443, 346] width 8 height 8
click at [445, 259] on img at bounding box center [443, 346] width 8 height 8
click at [443, 259] on img at bounding box center [443, 346] width 8 height 8
click at [380, 259] on icon at bounding box center [381, 346] width 8 height 8
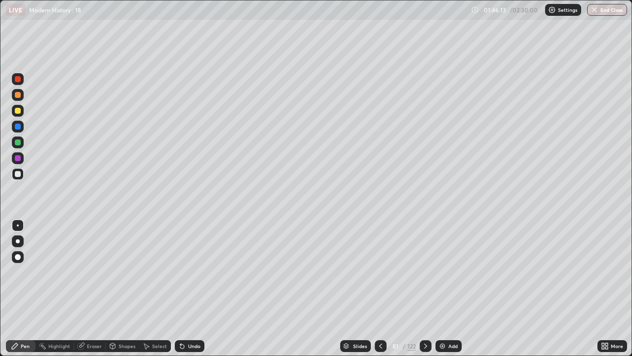
click at [379, 259] on icon at bounding box center [381, 346] width 8 height 8
click at [425, 259] on icon at bounding box center [426, 346] width 8 height 8
click at [188, 259] on div "Undo" at bounding box center [194, 345] width 12 height 5
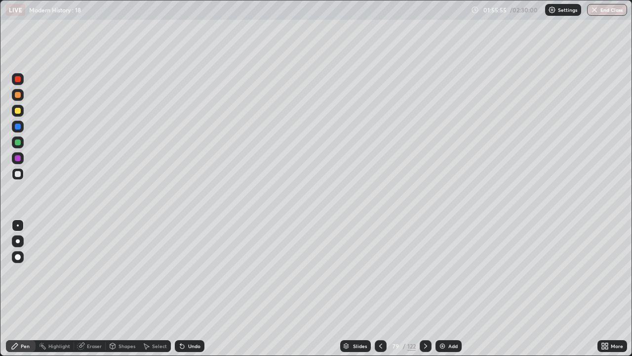
click at [425, 259] on icon at bounding box center [426, 346] width 8 height 8
click at [186, 259] on div "Undo" at bounding box center [190, 346] width 30 height 12
click at [426, 259] on icon at bounding box center [426, 346] width 8 height 8
click at [191, 259] on div "Undo" at bounding box center [194, 345] width 12 height 5
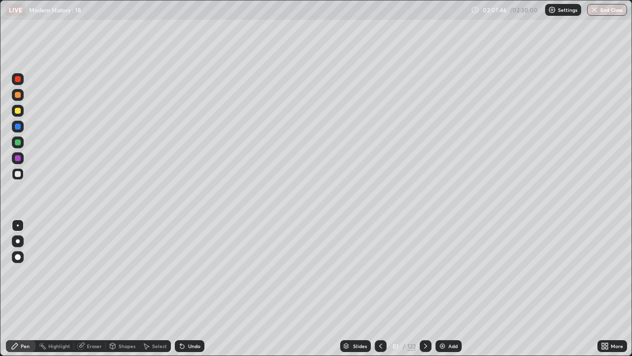
click at [185, 259] on div "Undo" at bounding box center [190, 346] width 30 height 12
click at [194, 259] on div "Undo" at bounding box center [194, 345] width 12 height 5
click at [425, 259] on icon at bounding box center [426, 346] width 8 height 8
click at [380, 259] on icon at bounding box center [381, 346] width 8 height 8
click at [381, 259] on icon at bounding box center [381, 346] width 8 height 8
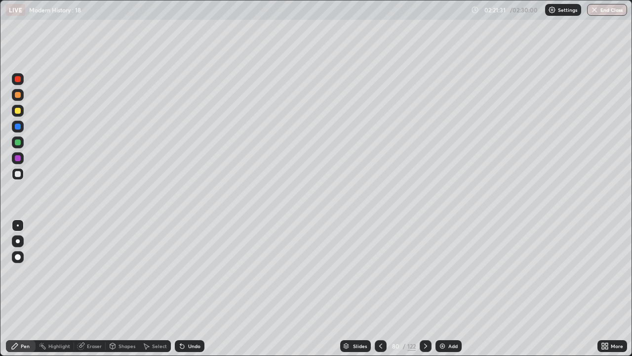
click at [381, 259] on icon at bounding box center [381, 346] width 8 height 8
click at [425, 259] on icon at bounding box center [426, 346] width 8 height 8
click at [380, 259] on icon at bounding box center [380, 345] width 3 height 5
click at [380, 259] on icon at bounding box center [381, 346] width 8 height 8
click at [511, 11] on div "/ 02:30:00" at bounding box center [525, 10] width 31 height 6
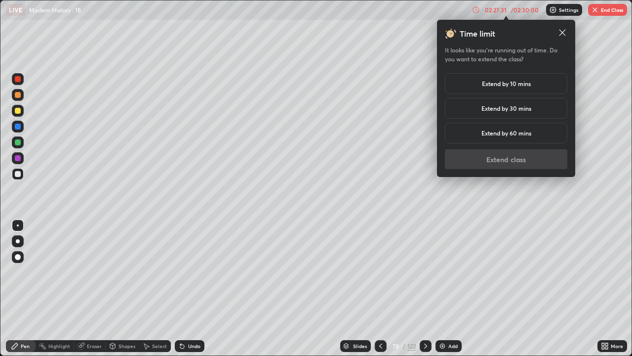
click at [525, 85] on h5 "Extend by 10 mins" at bounding box center [506, 83] width 49 height 9
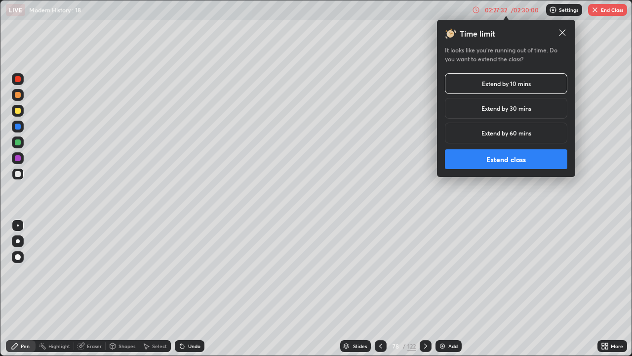
click at [518, 163] on button "Extend class" at bounding box center [506, 159] width 123 height 20
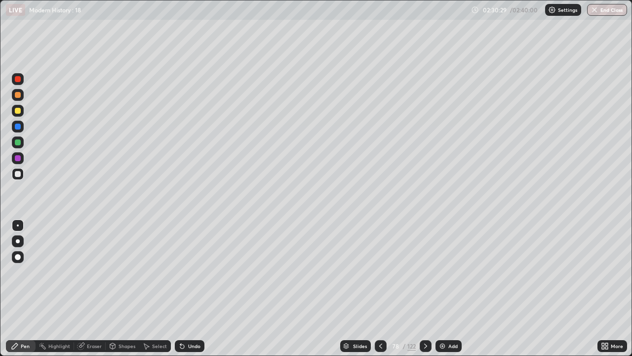
click at [430, 259] on div at bounding box center [426, 346] width 12 height 20
click at [429, 259] on icon at bounding box center [426, 346] width 8 height 8
click at [430, 259] on div at bounding box center [426, 346] width 12 height 12
click at [424, 259] on icon at bounding box center [426, 346] width 8 height 8
click at [425, 259] on icon at bounding box center [426, 346] width 8 height 8
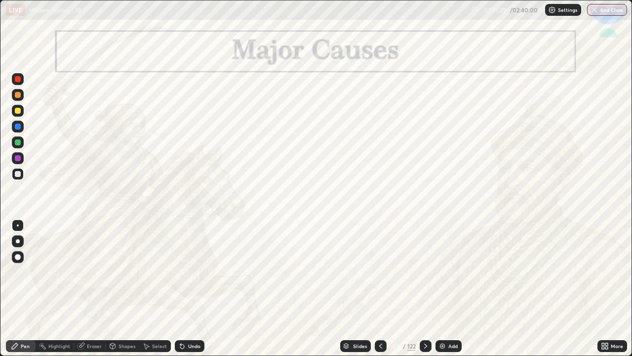
click at [427, 259] on icon at bounding box center [426, 346] width 8 height 8
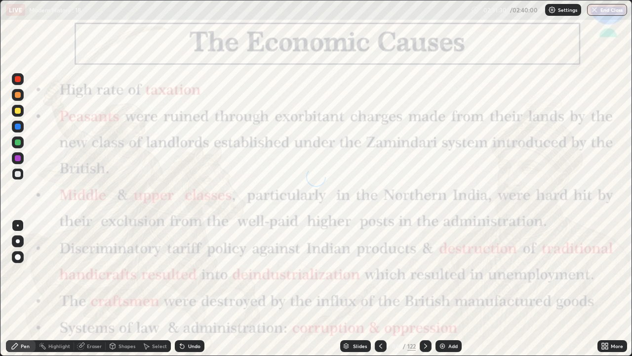
click at [380, 259] on icon at bounding box center [380, 345] width 3 height 5
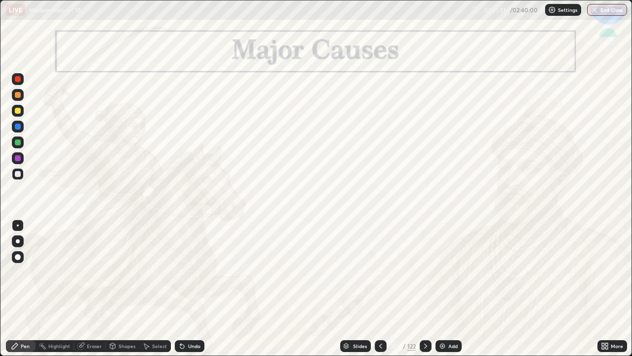
click at [444, 259] on img at bounding box center [443, 346] width 8 height 8
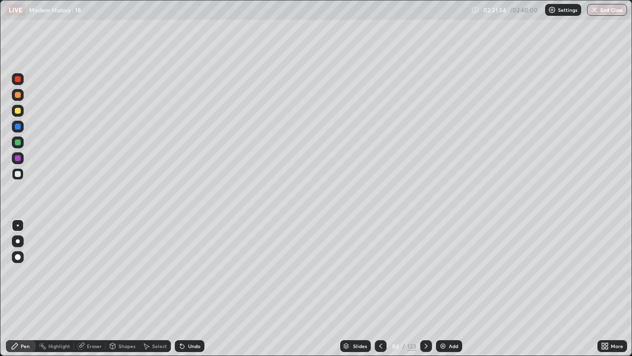
click at [380, 259] on icon at bounding box center [381, 346] width 8 height 8
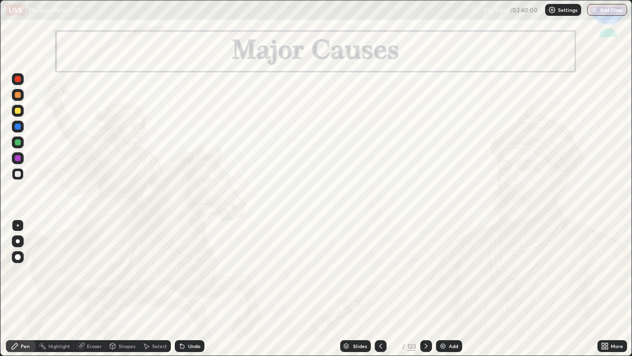
click at [381, 259] on icon at bounding box center [381, 346] width 8 height 8
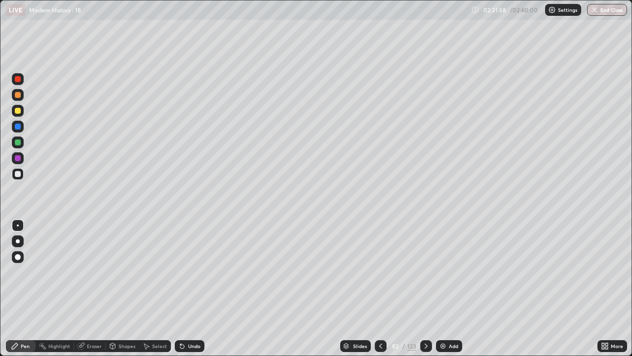
click at [425, 259] on icon at bounding box center [426, 346] width 8 height 8
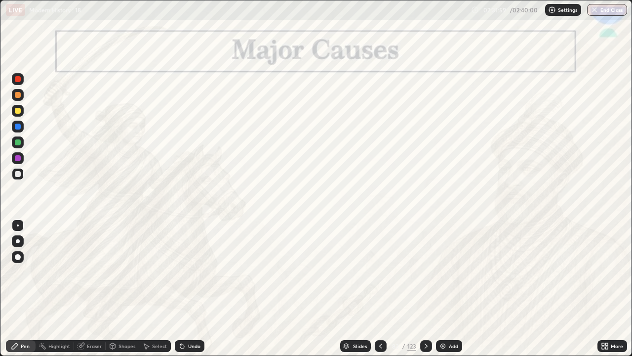
click at [425, 259] on icon at bounding box center [426, 346] width 8 height 8
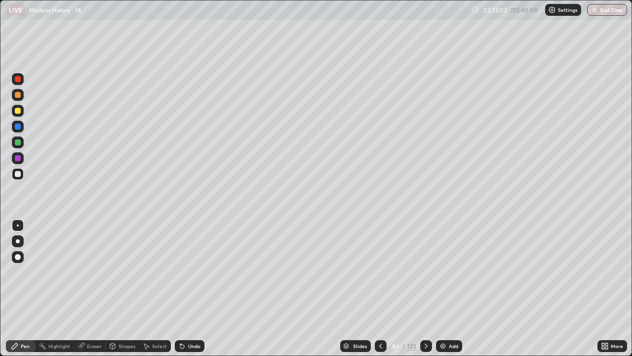
click at [190, 259] on div "Undo" at bounding box center [194, 345] width 12 height 5
click at [614, 12] on button "End Class" at bounding box center [607, 10] width 40 height 12
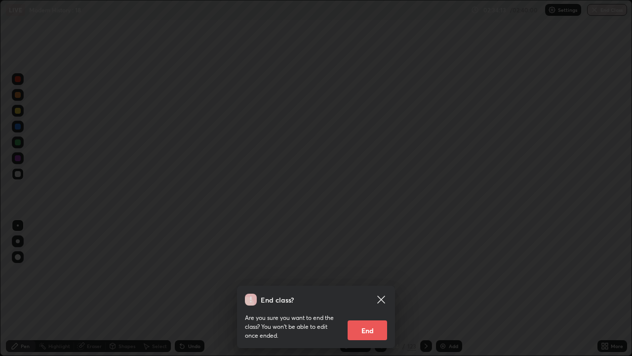
click at [375, 259] on button "End" at bounding box center [368, 330] width 40 height 20
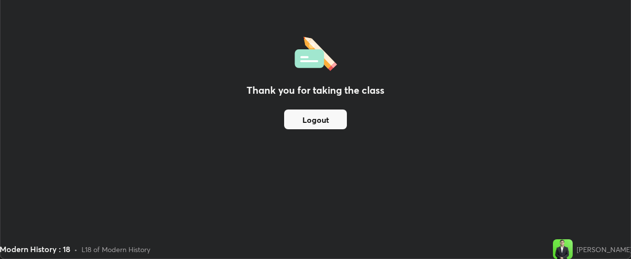
scroll to position [49136, 48764]
